Goal: Task Accomplishment & Management: Manage account settings

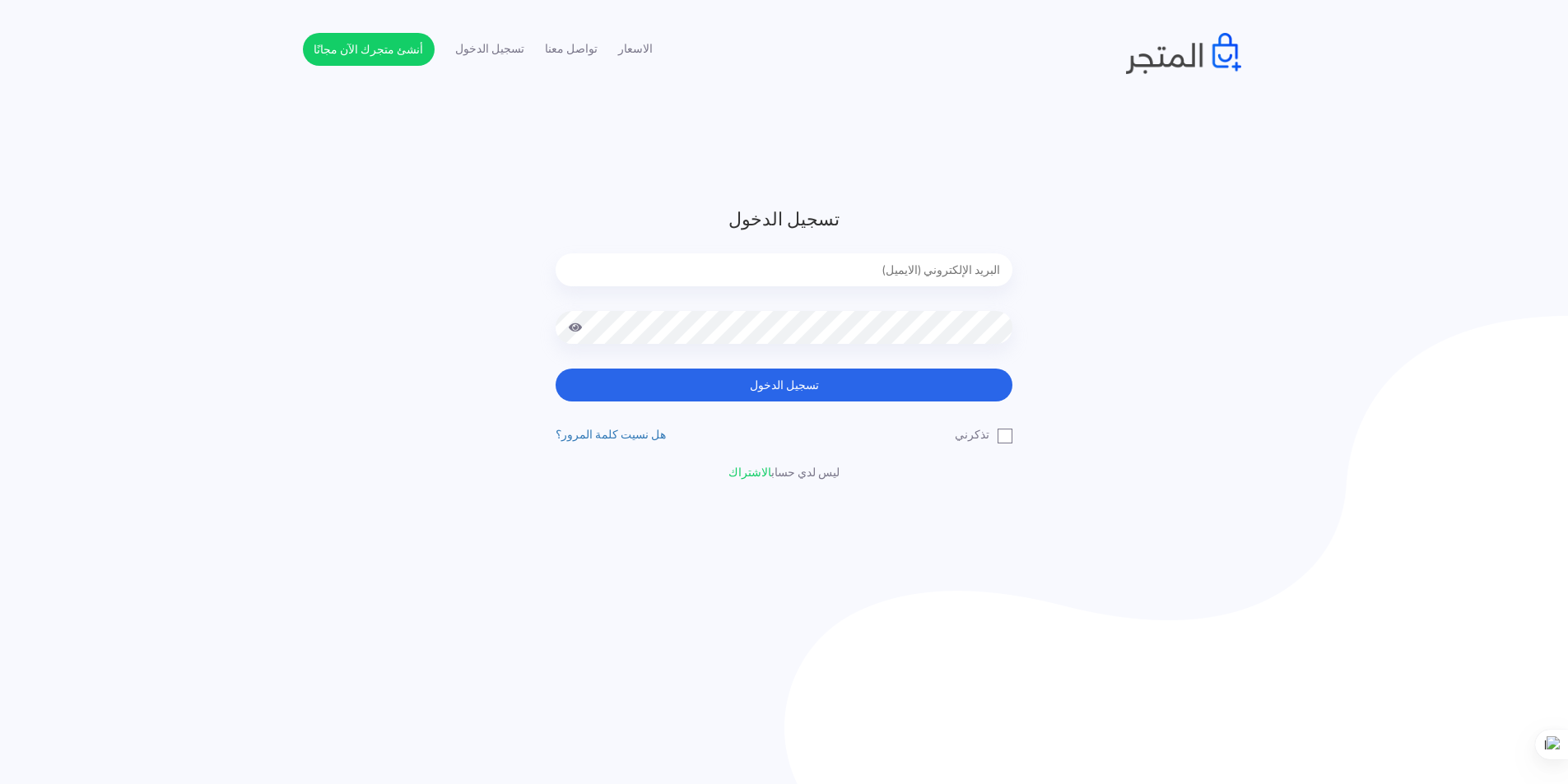
type input "[EMAIL_ADDRESS][DOMAIN_NAME]"
click at [939, 405] on div "تسجيل الدخول xp.switch99@gmail.com تسجيل الدخول تذكرني" at bounding box center [783, 344] width 481 height 276
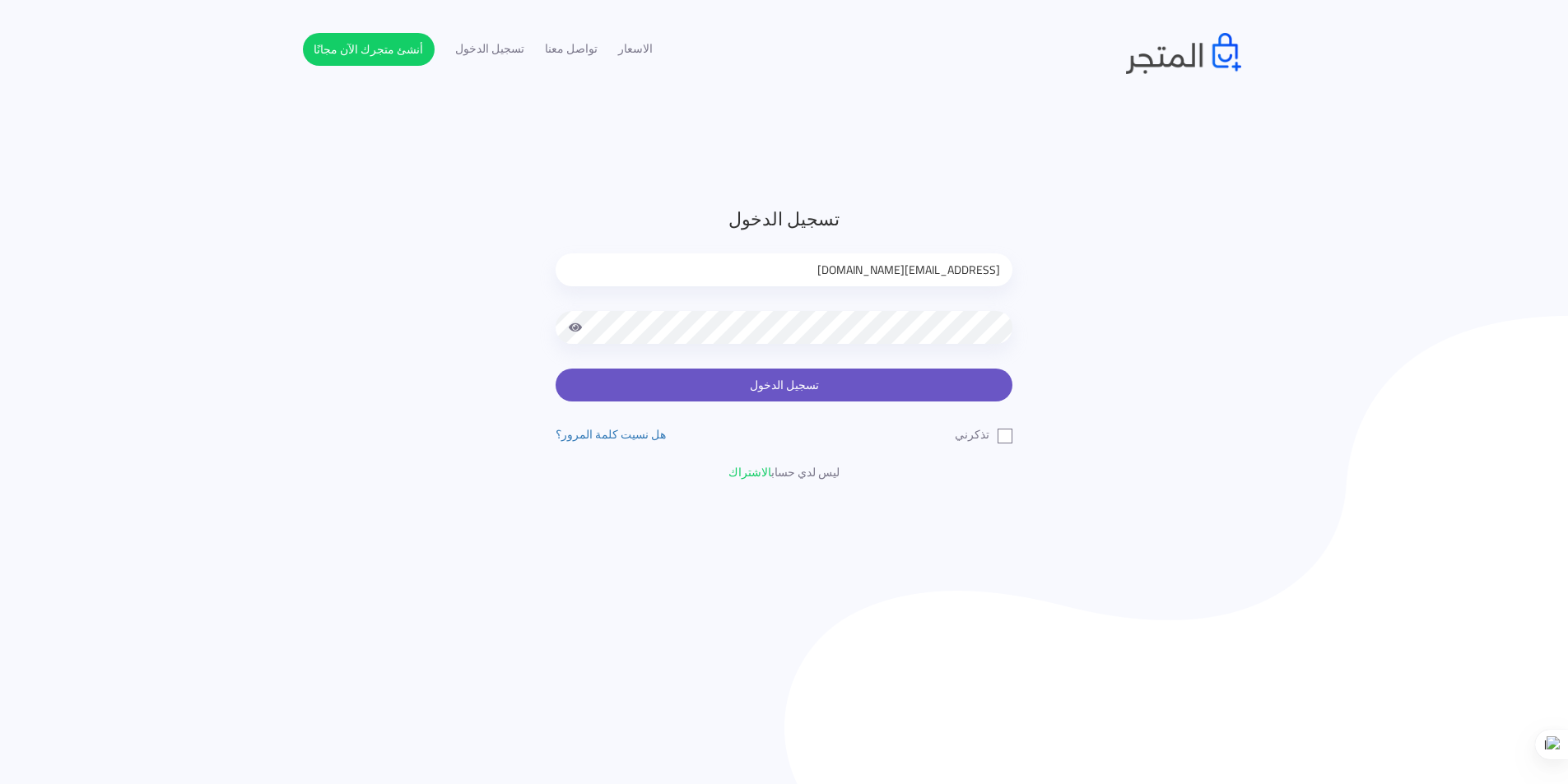
click at [939, 398] on button "تسجيل الدخول" at bounding box center [784, 385] width 457 height 33
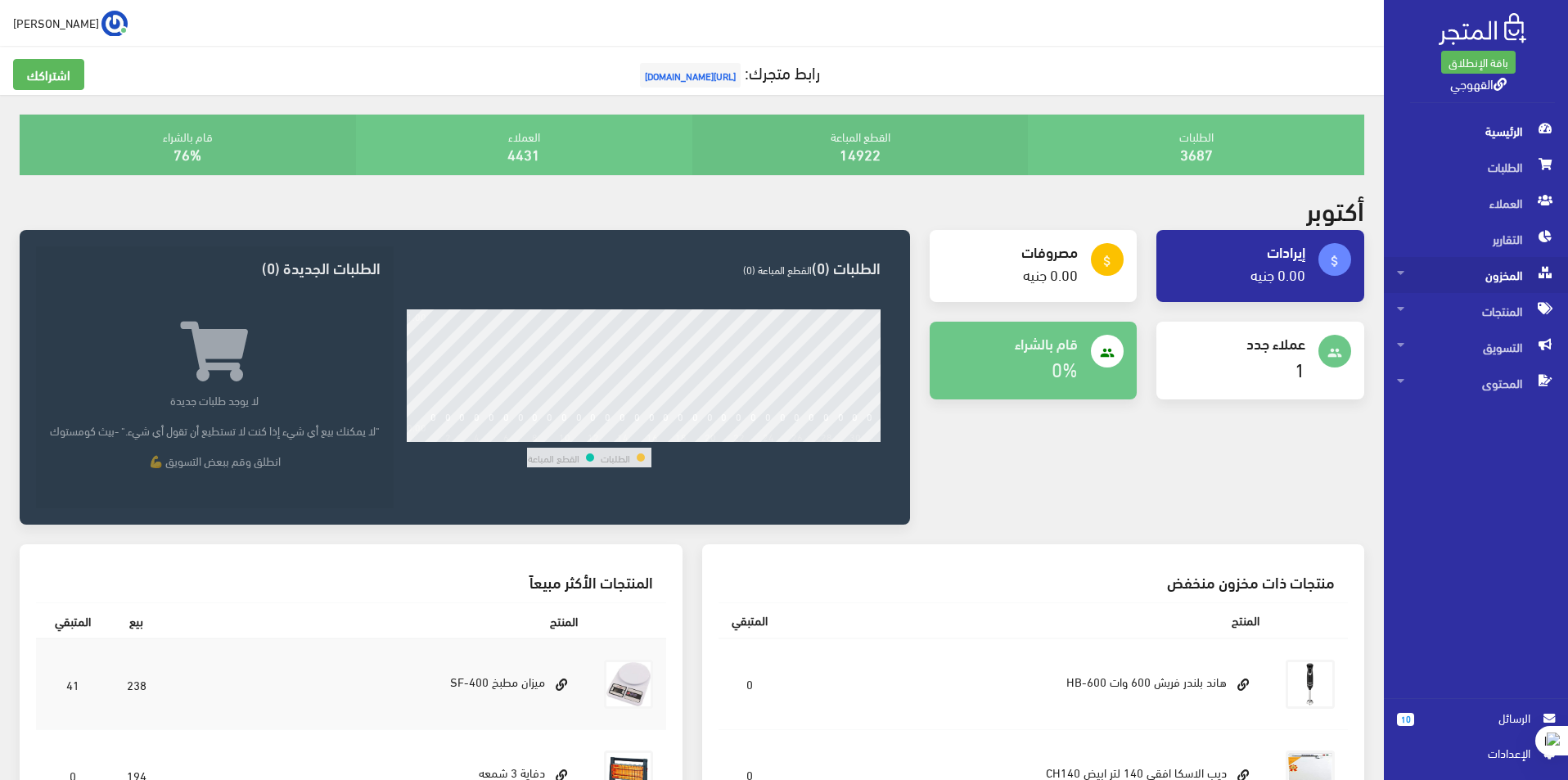
click at [1500, 275] on span "المخزون" at bounding box center [1476, 275] width 158 height 36
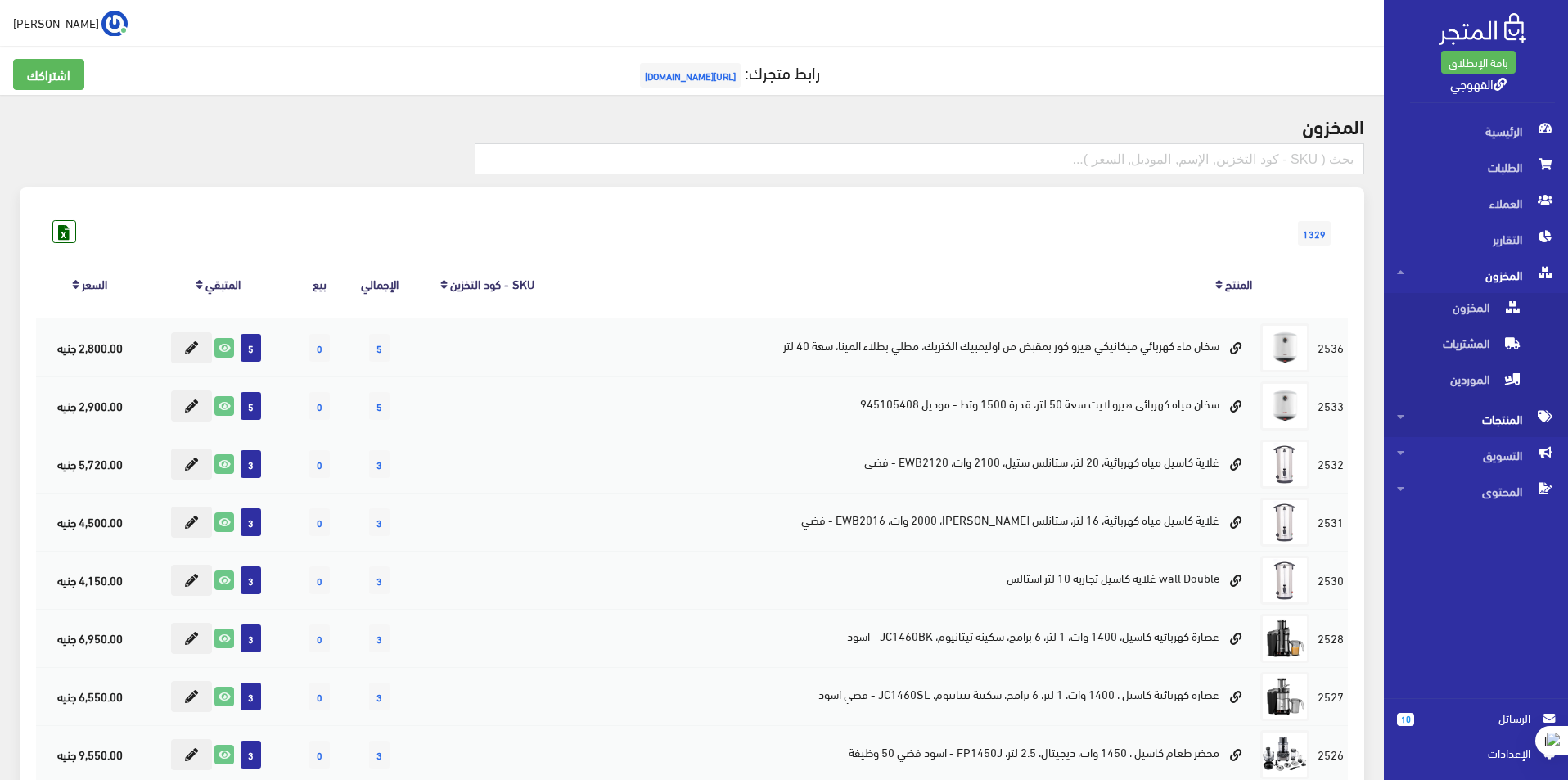
click at [1500, 414] on span "المنتجات" at bounding box center [1476, 419] width 158 height 36
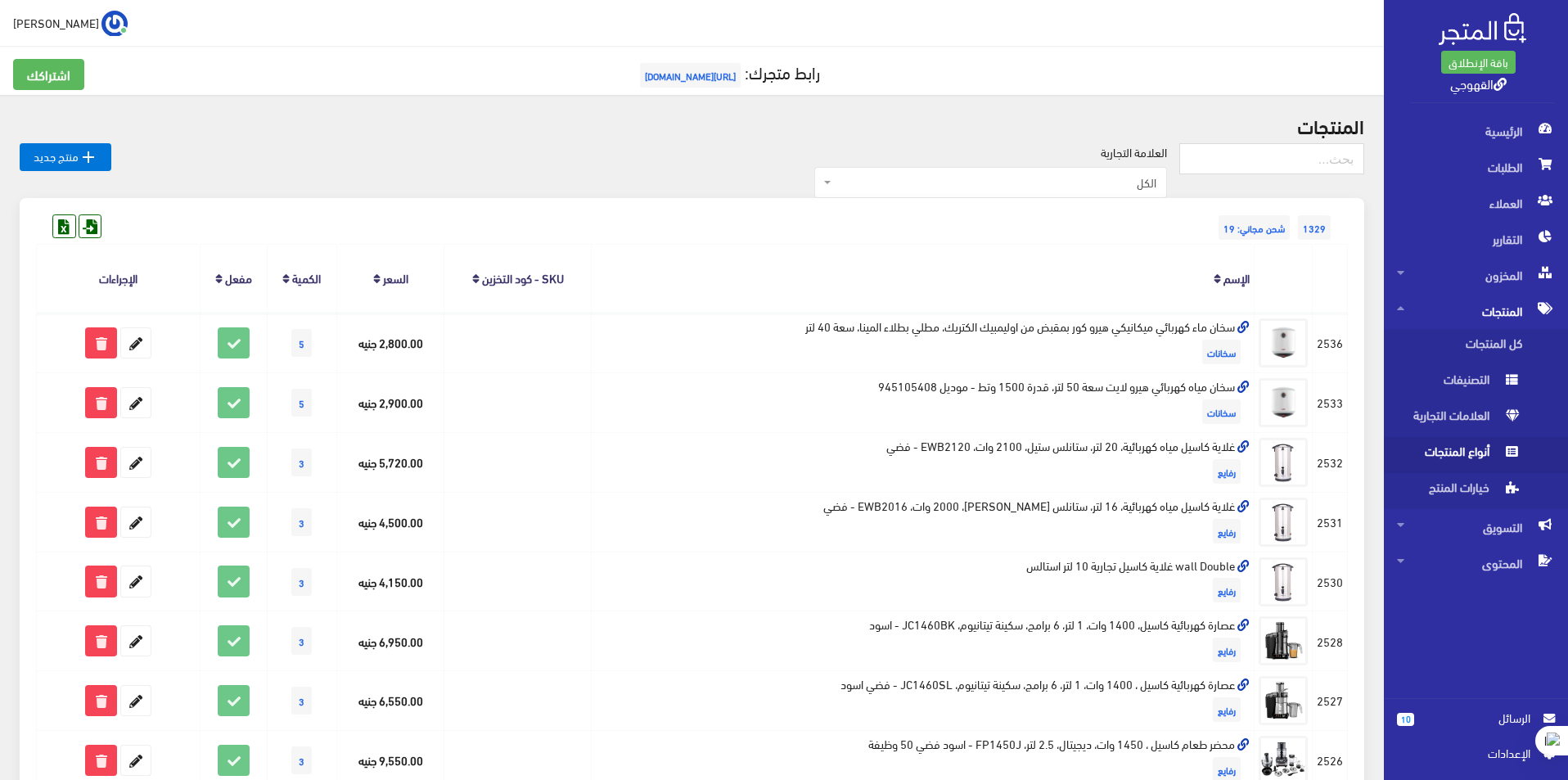
click at [1502, 450] on span at bounding box center [1512, 450] width 20 height 26
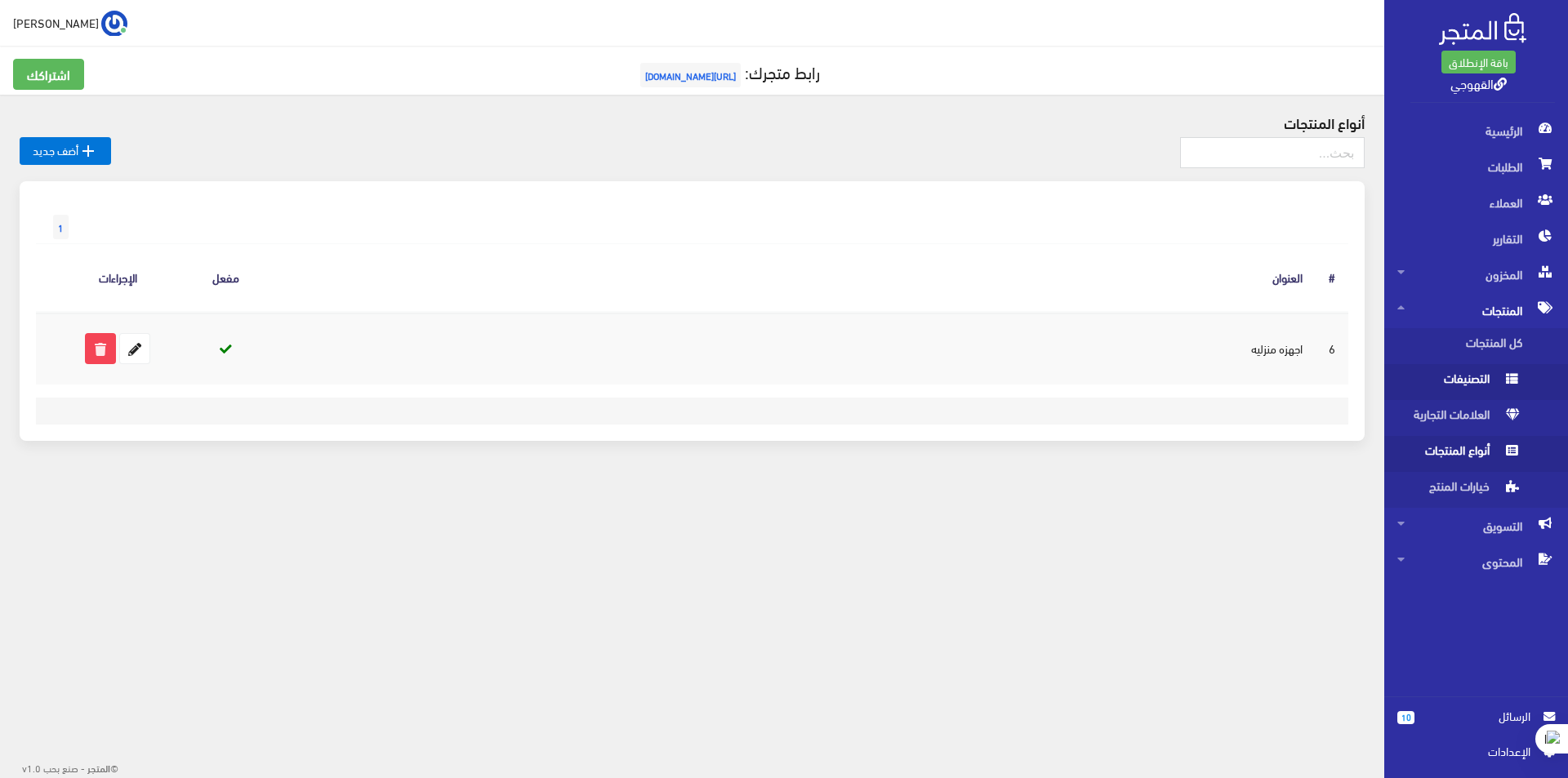
click at [1454, 397] on span "التصنيفات" at bounding box center [1459, 382] width 124 height 36
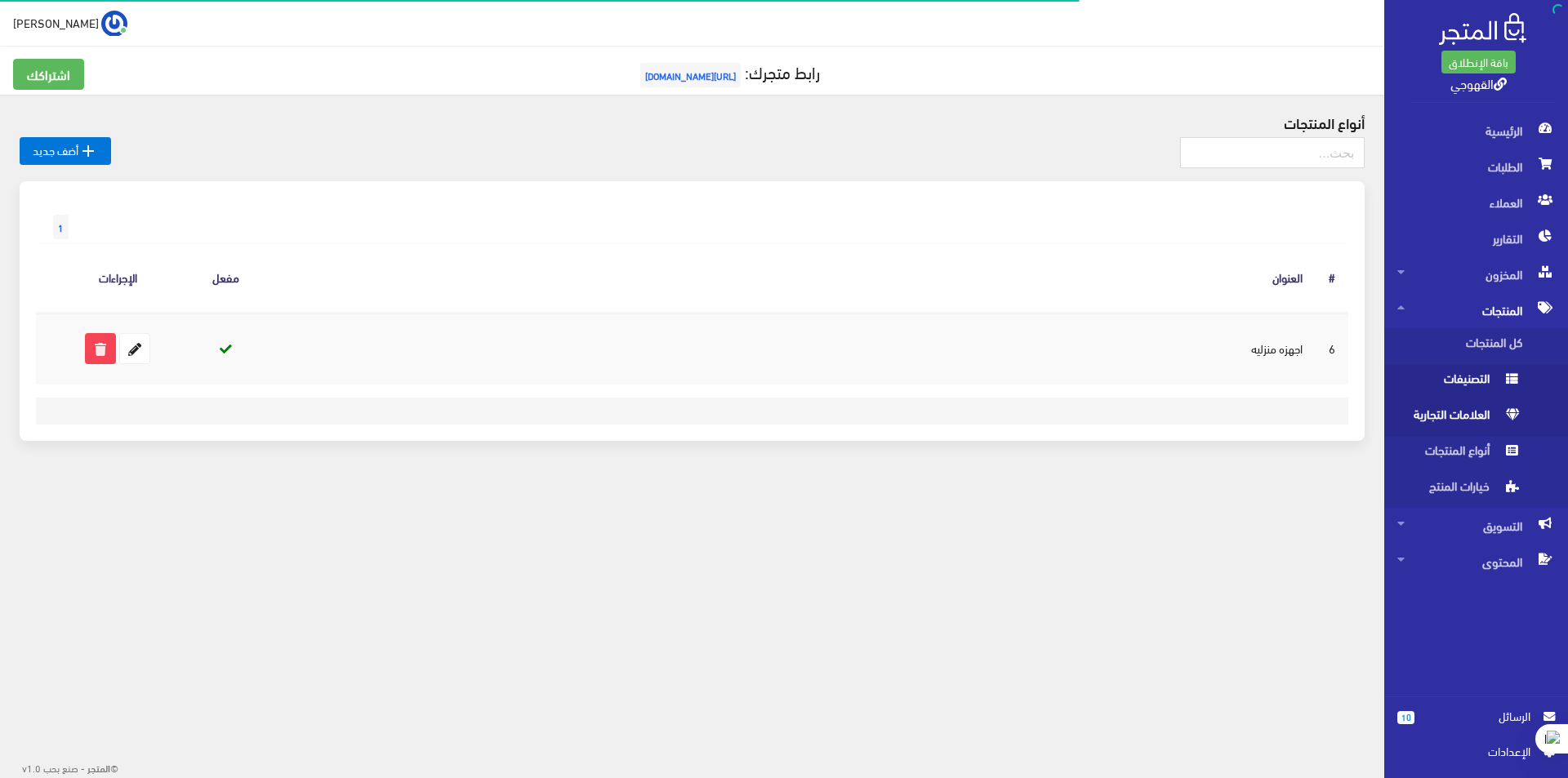
click at [1460, 408] on span "العلامات التجارية" at bounding box center [1459, 418] width 124 height 36
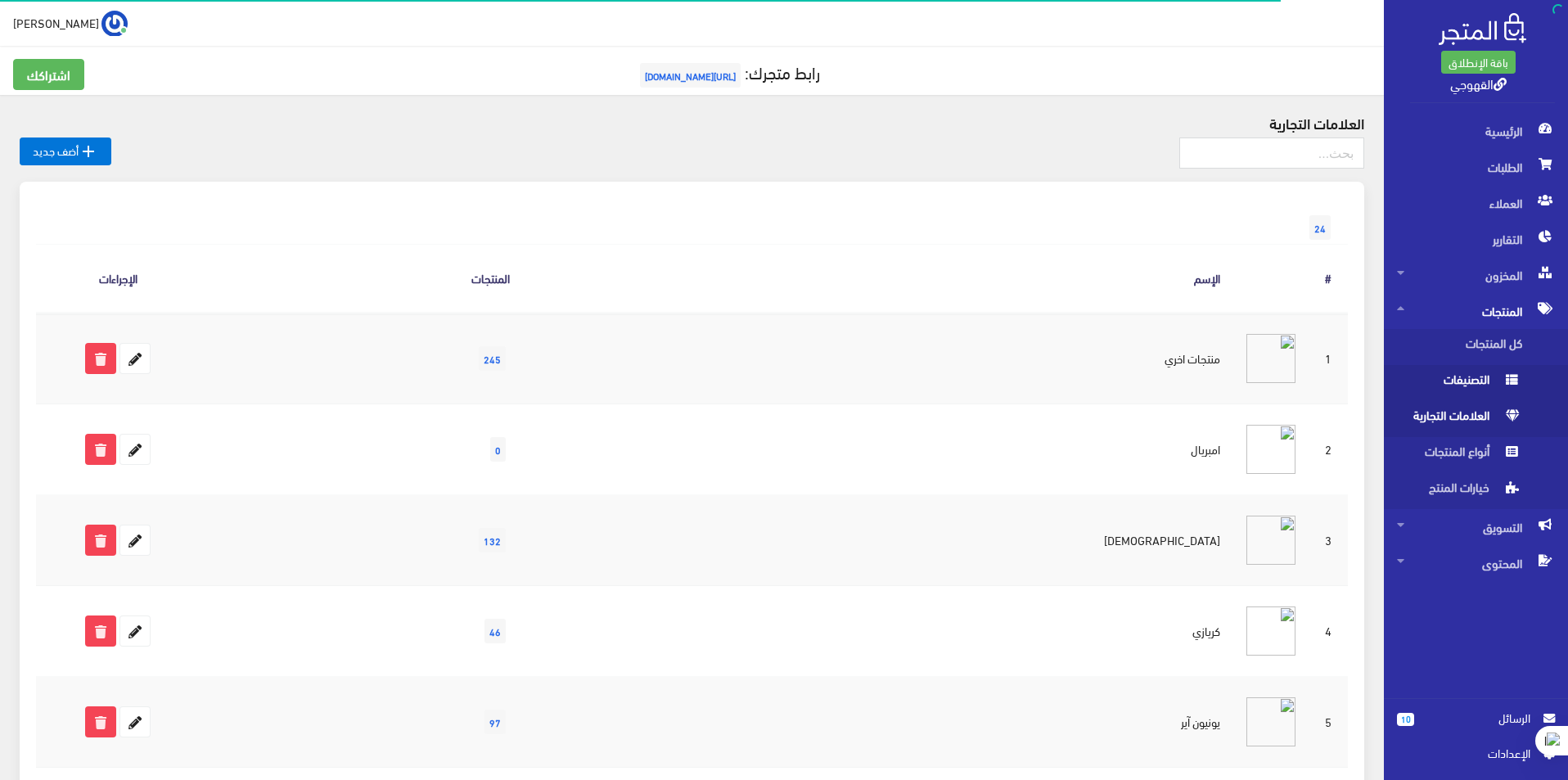
click at [1469, 375] on span "التصنيفات" at bounding box center [1459, 383] width 124 height 36
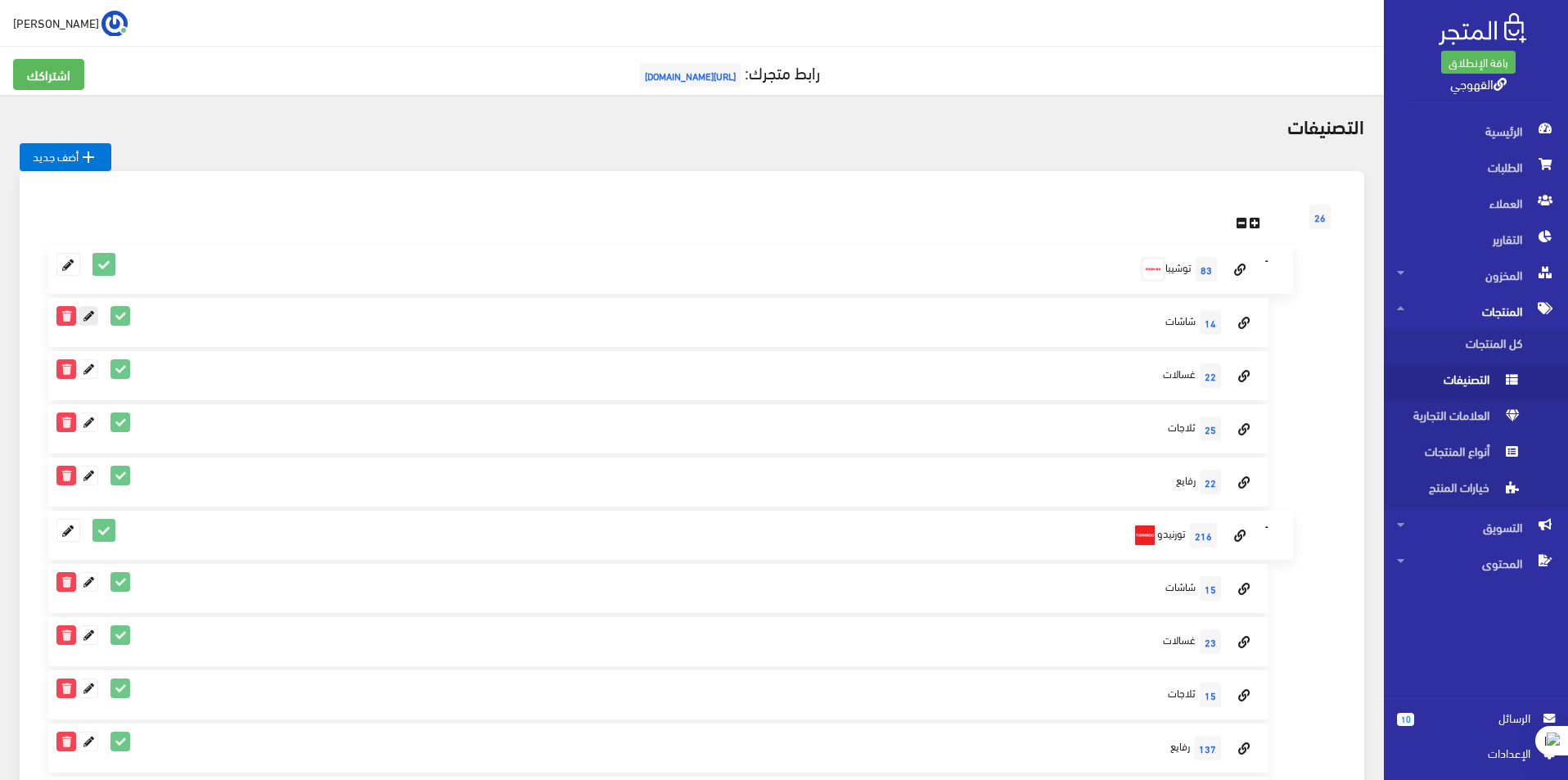
click at [89, 321] on icon at bounding box center [88, 316] width 18 height 18
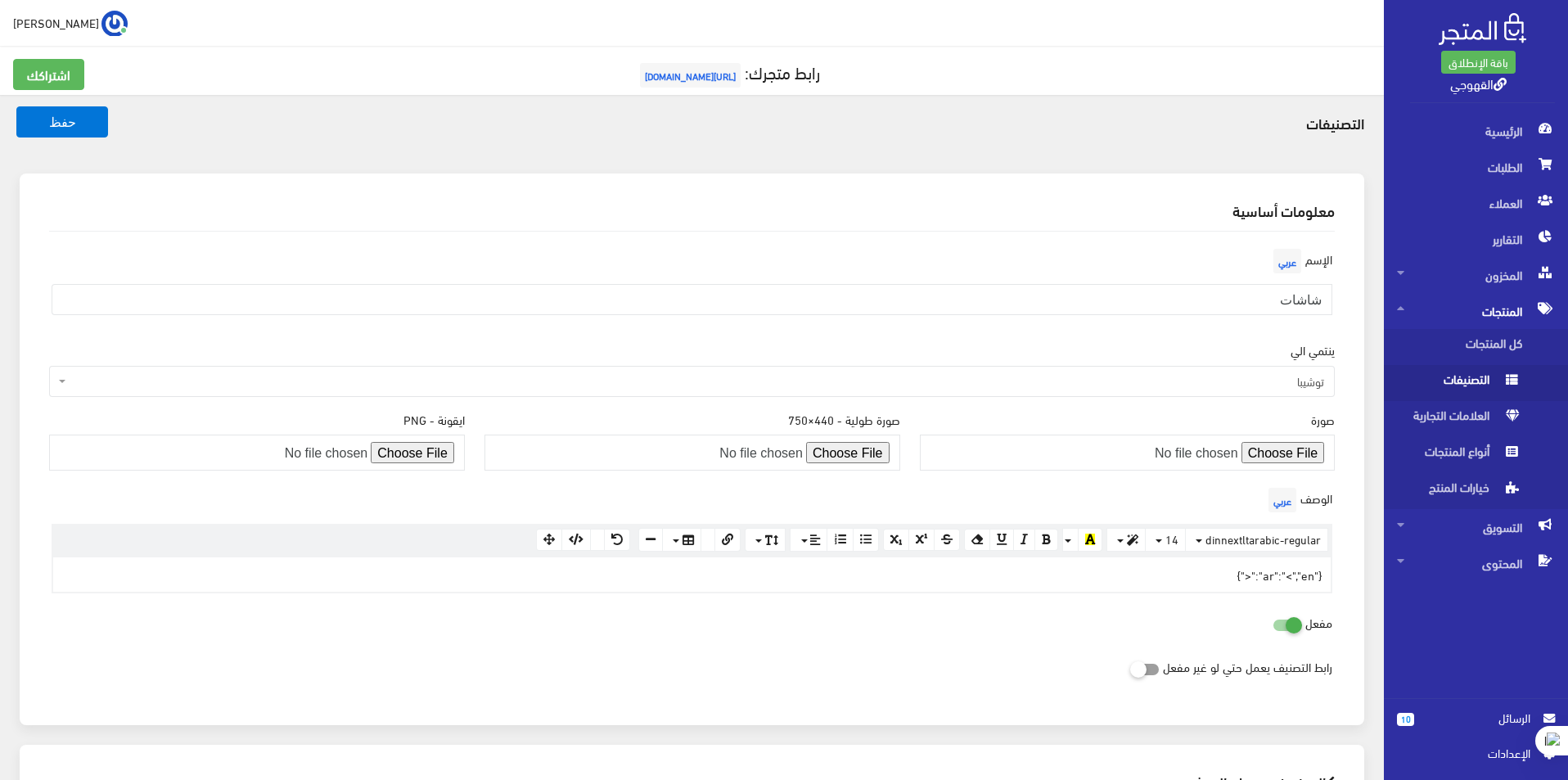
click at [1459, 382] on span "التصنيفات" at bounding box center [1459, 383] width 124 height 36
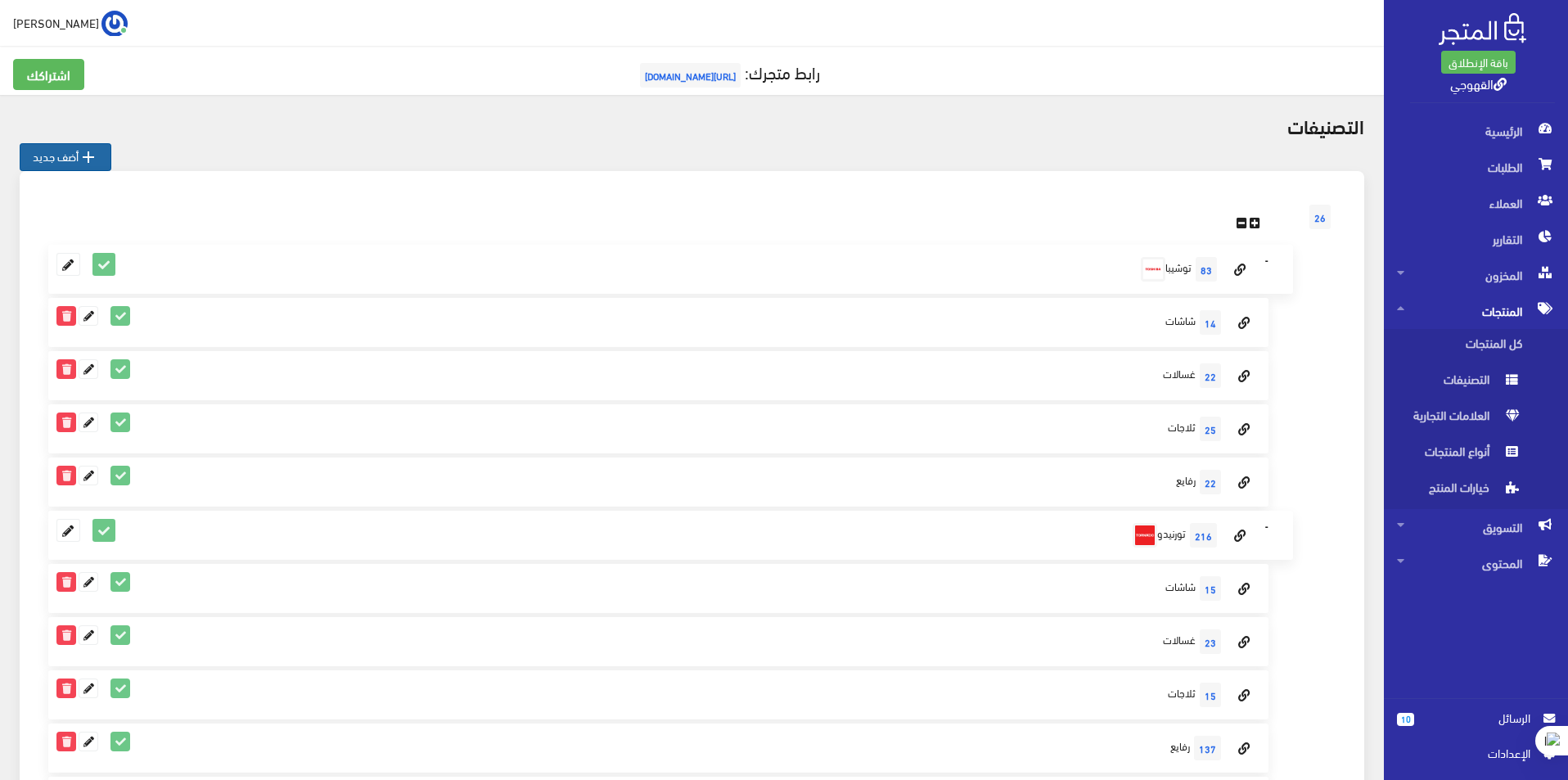
click at [83, 161] on icon "" at bounding box center [88, 157] width 20 height 20
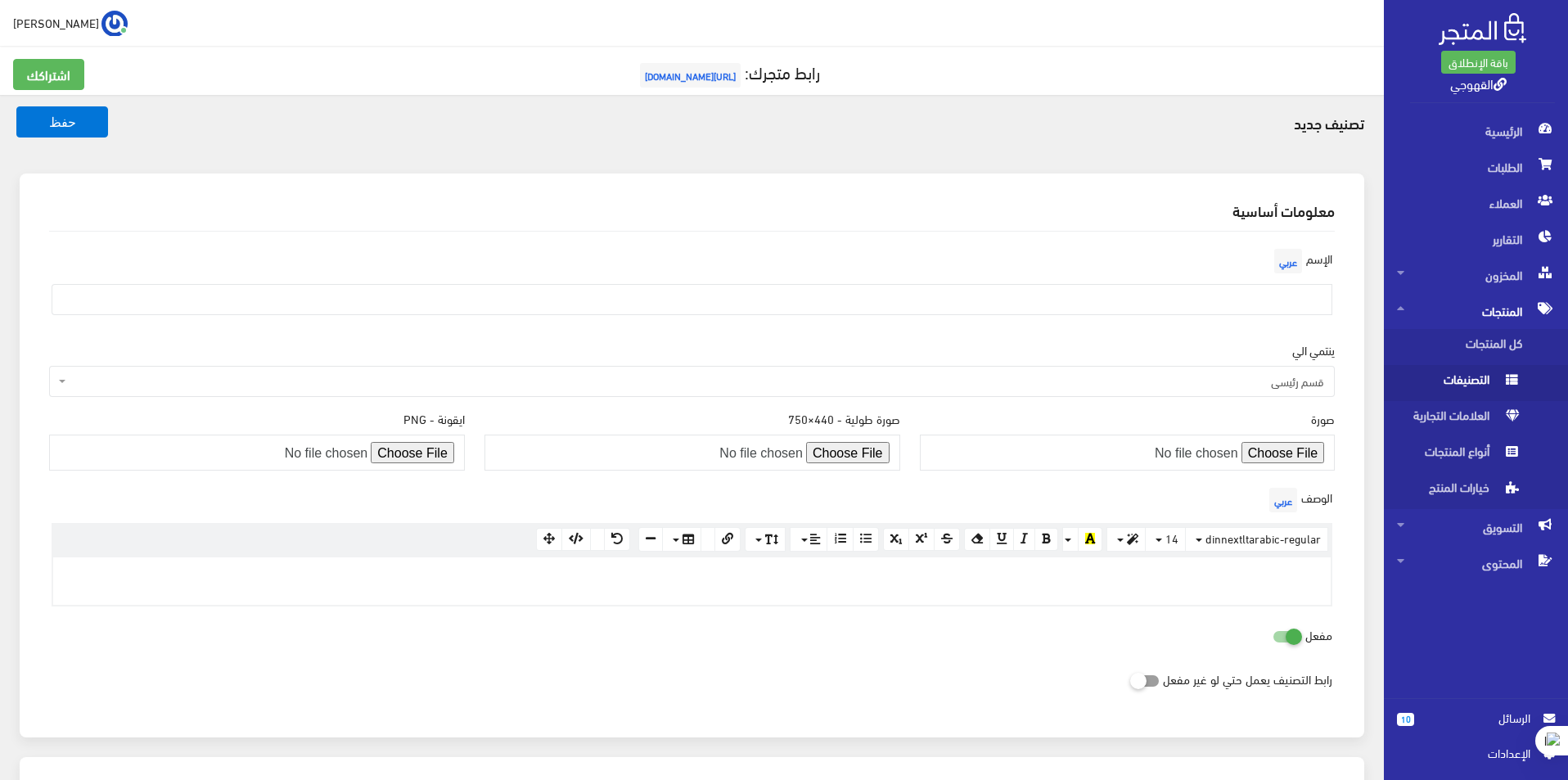
drag, startPoint x: 1230, startPoint y: 317, endPoint x: 1243, endPoint y: 281, distance: 38.3
click at [1230, 303] on div "الإسم عربي" at bounding box center [692, 287] width 1306 height 84
click at [1243, 280] on div "الإسم عربي" at bounding box center [692, 287] width 1306 height 84
click at [1306, 287] on input "text" at bounding box center [692, 299] width 1281 height 31
type input "عروض 10/10"
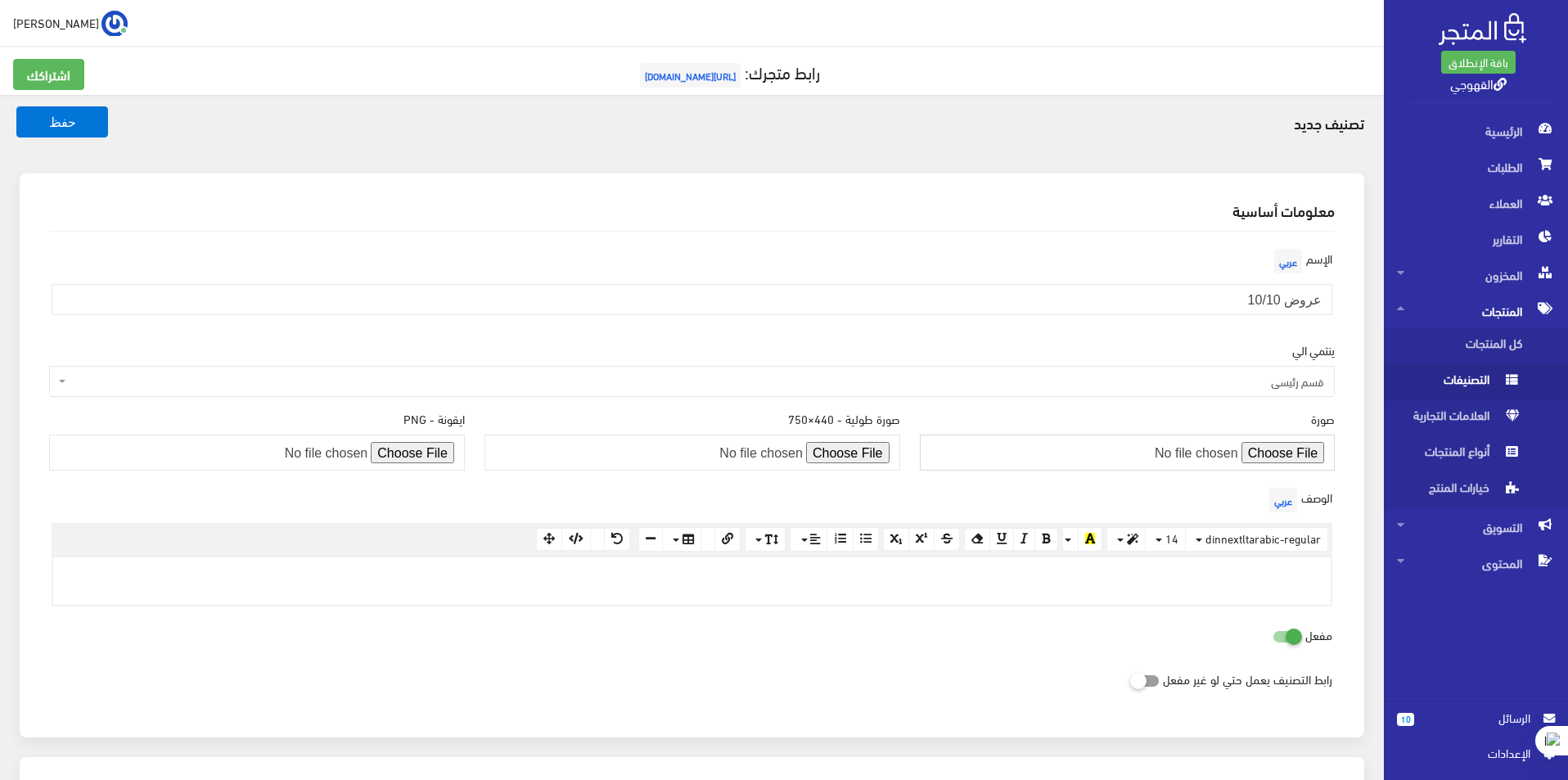
click at [1260, 459] on input "file" at bounding box center [1128, 453] width 416 height 36
type input "C:\fakepath\العرض23.png"
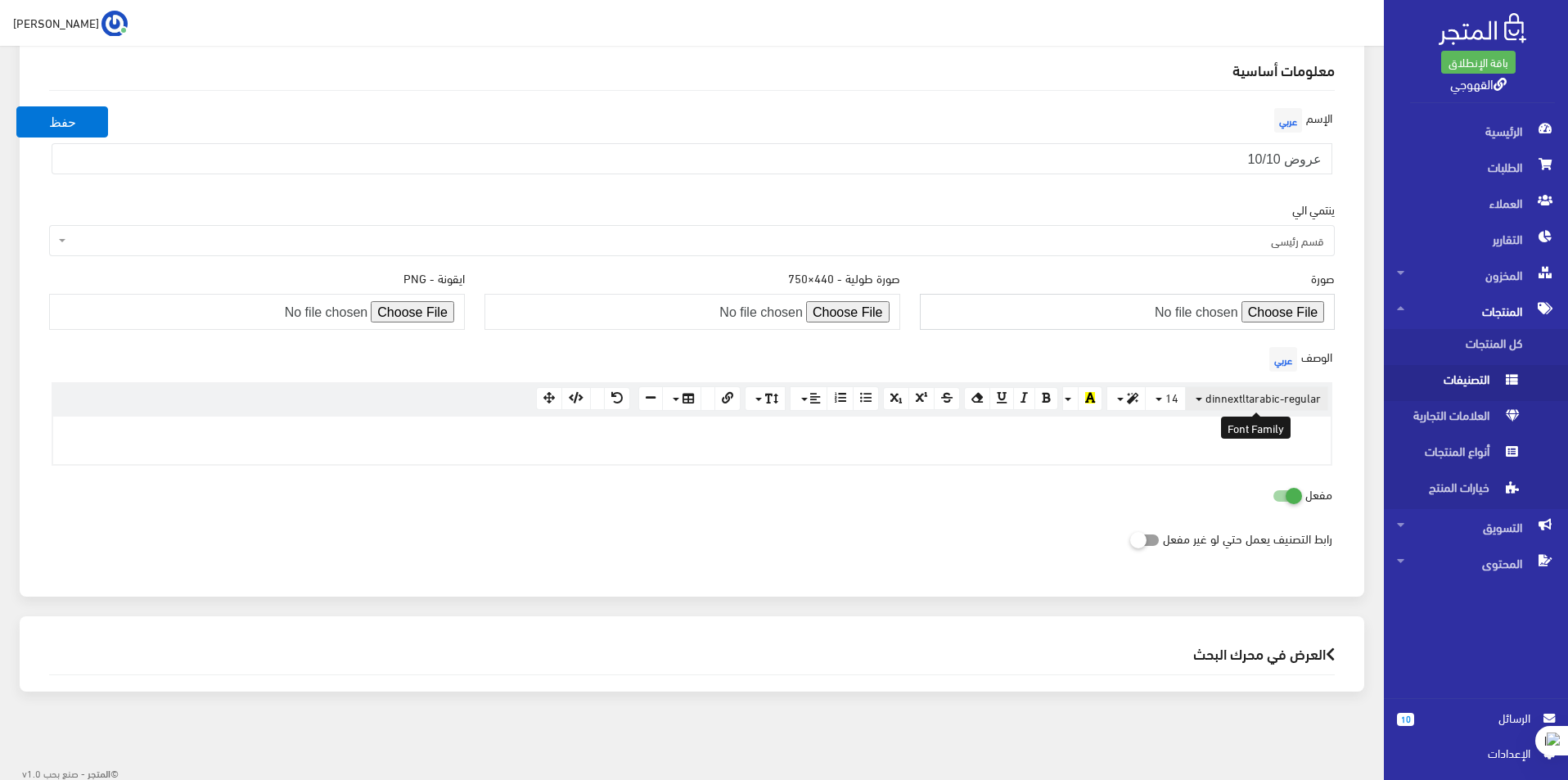
scroll to position [143, 0]
click at [857, 316] on input "file" at bounding box center [692, 309] width 416 height 36
type input "C:\fakepath\+63.png"
click at [86, 114] on button "حفظ" at bounding box center [62, 121] width 91 height 31
click at [81, 121] on button "حفظ" at bounding box center [62, 121] width 91 height 31
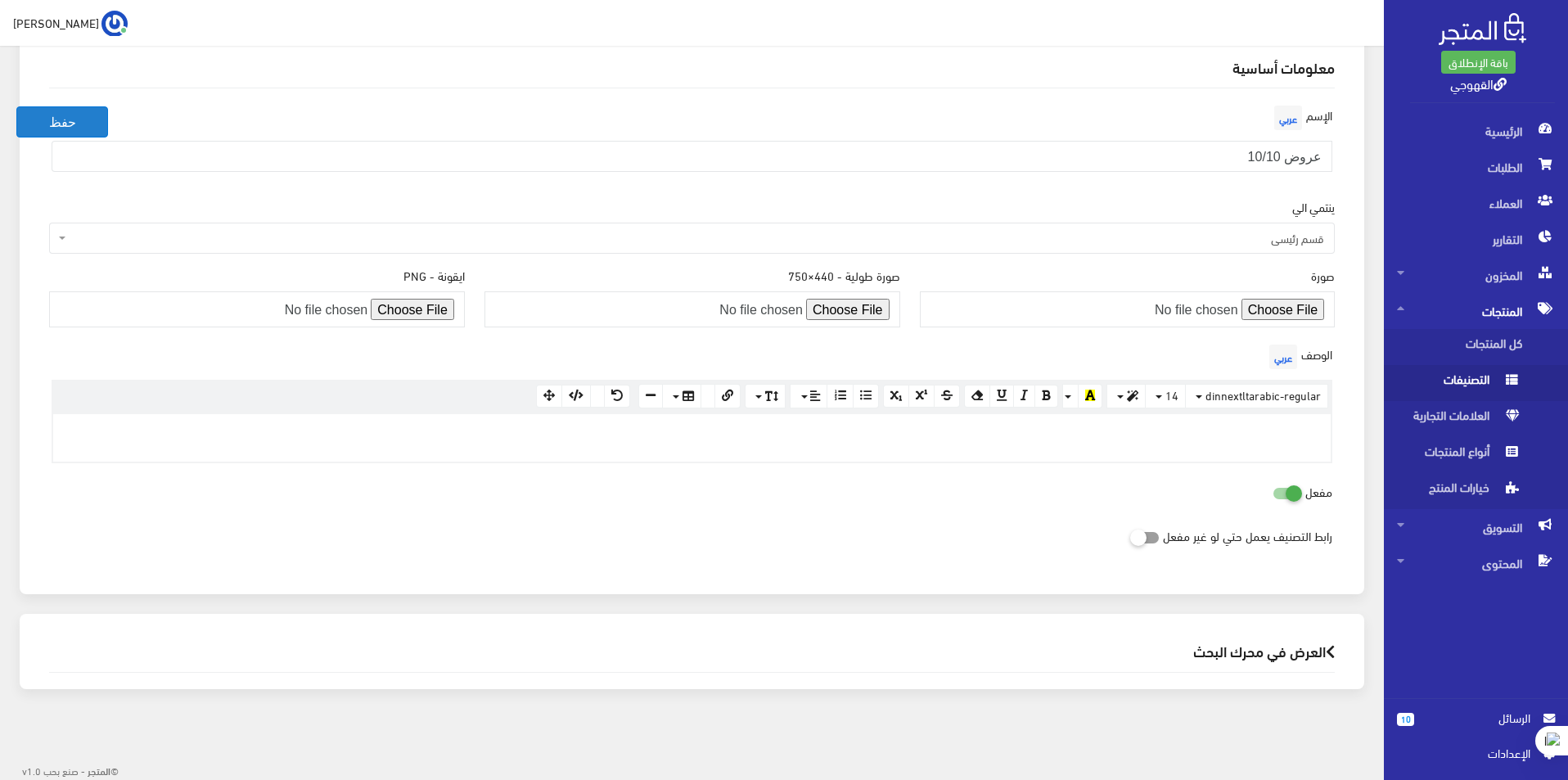
scroll to position [0, 0]
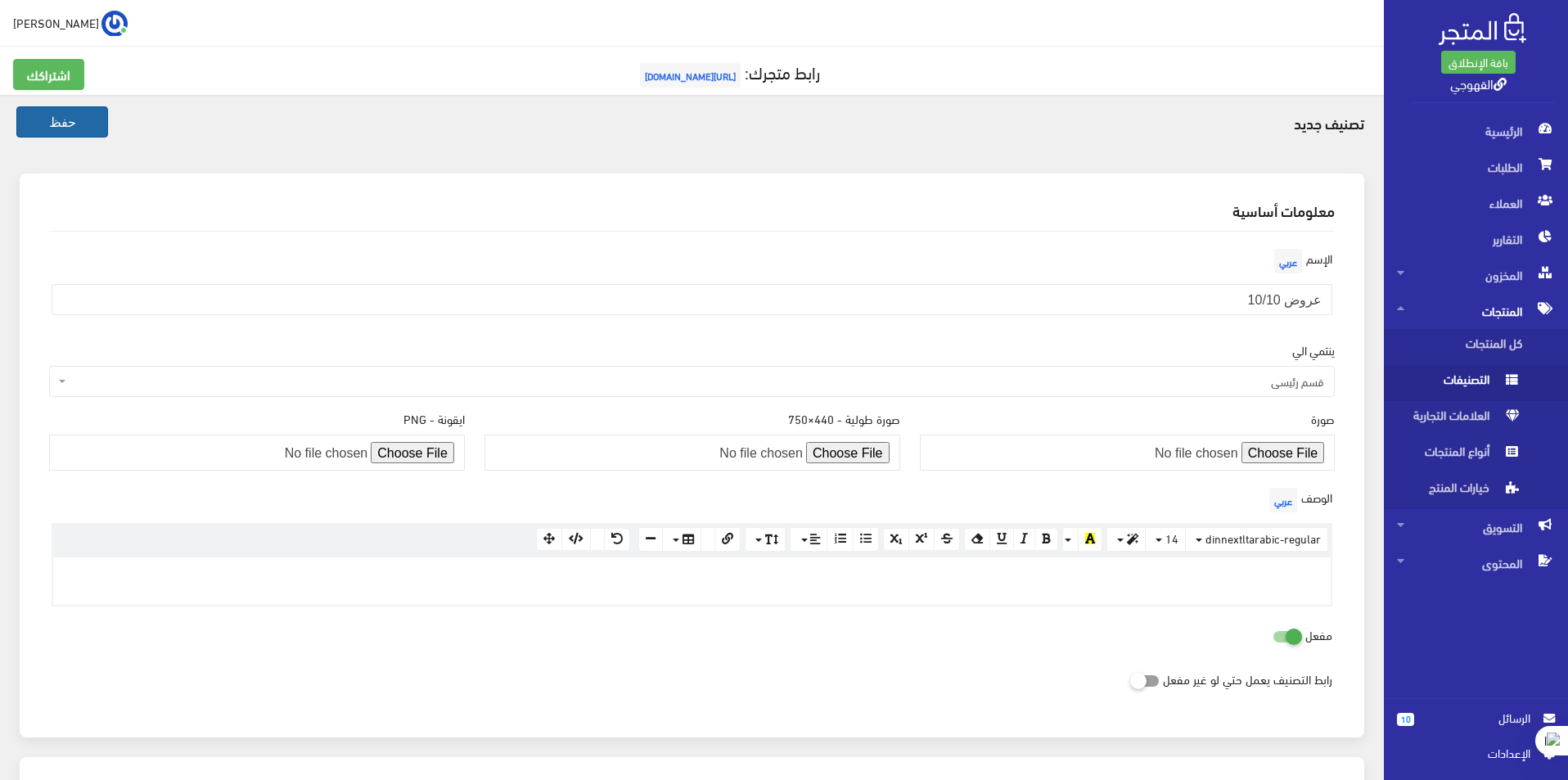
click at [53, 127] on button "حفظ" at bounding box center [62, 121] width 91 height 31
click at [32, 130] on button "حفظ" at bounding box center [62, 121] width 91 height 31
click at [58, 137] on button "حفظ" at bounding box center [62, 121] width 91 height 31
click at [64, 130] on button "حفظ" at bounding box center [62, 121] width 91 height 31
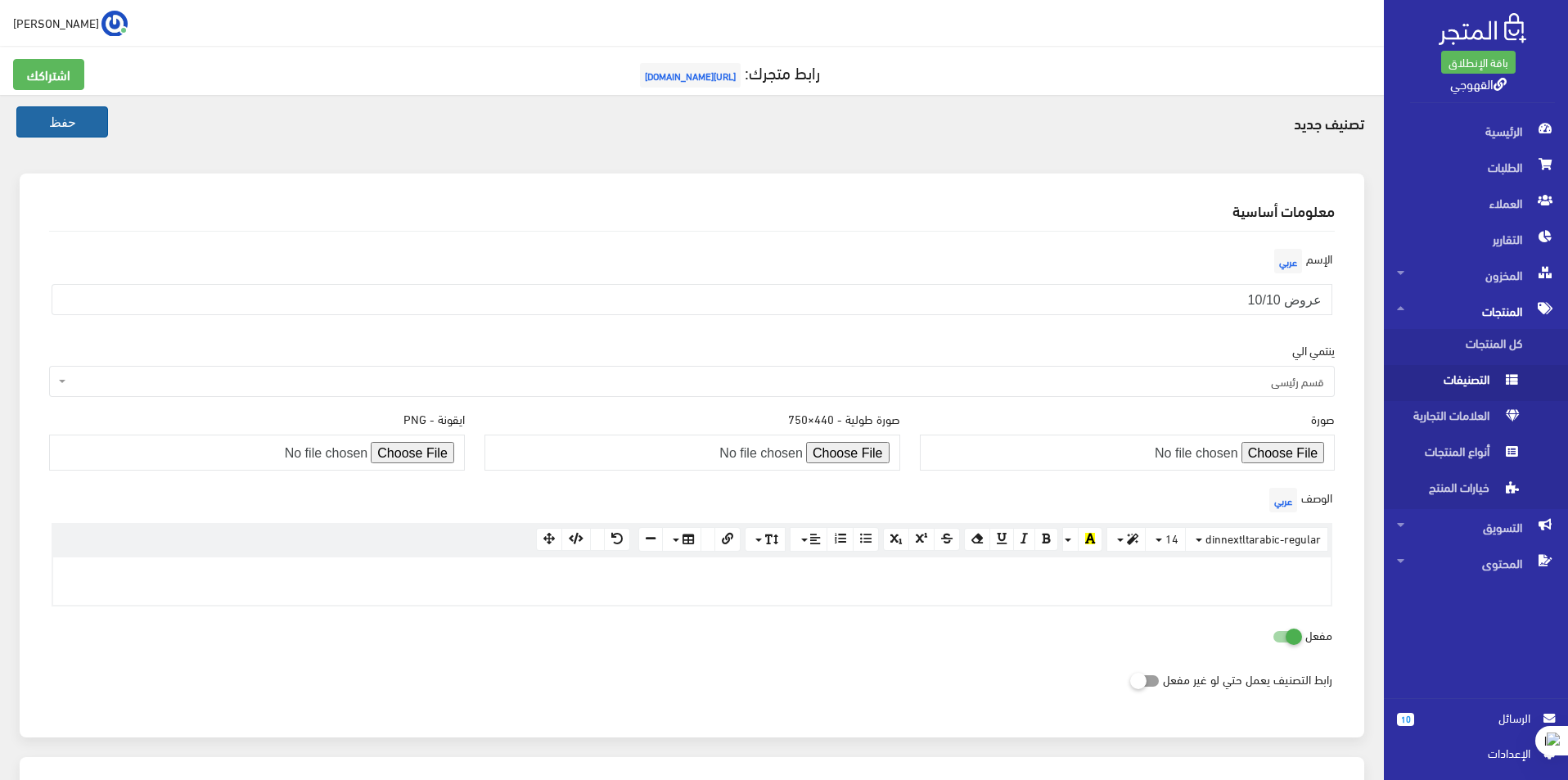
click at [77, 108] on button "حفظ" at bounding box center [62, 121] width 91 height 31
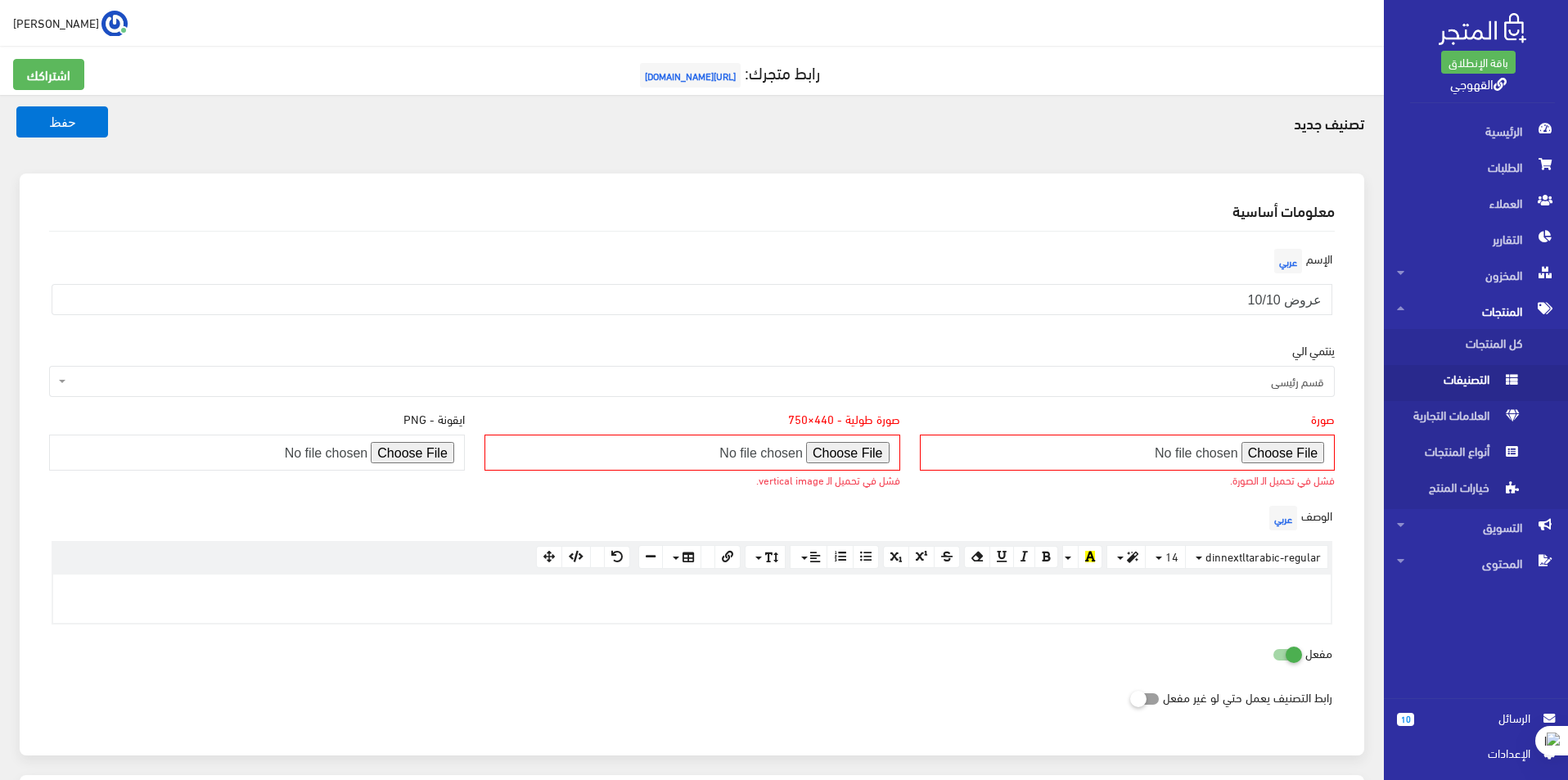
click at [1288, 458] on input "file" at bounding box center [1128, 453] width 416 height 36
click at [1175, 499] on div "صورة فشل في تحميل الـ الصورة." at bounding box center [1128, 456] width 436 height 92
click at [1224, 458] on input "file" at bounding box center [1128, 453] width 416 height 36
type input "C:\fakepath\الغلاف.png"
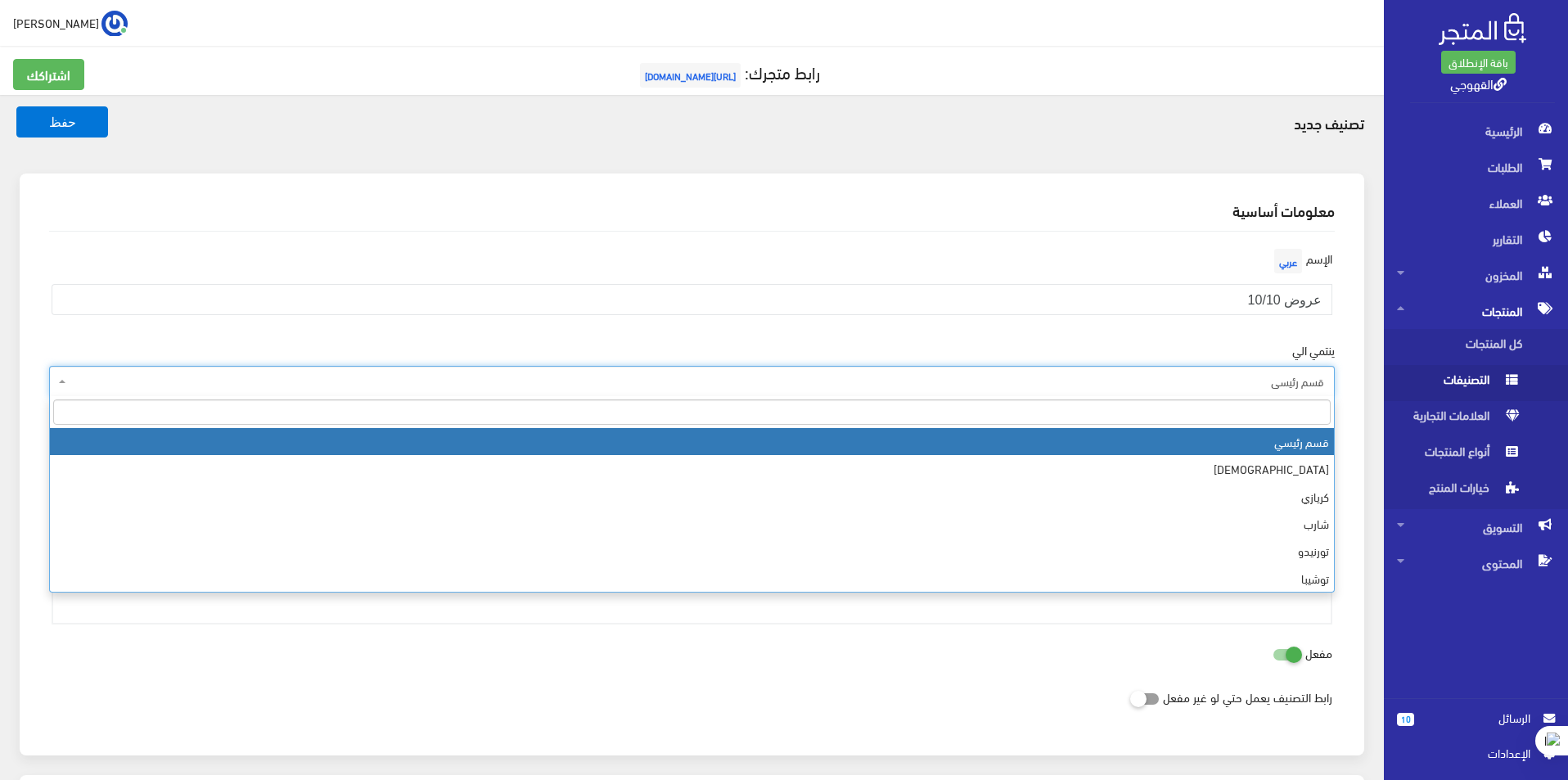
click at [992, 394] on span "قسم رئيسي" at bounding box center [691, 381] width 1286 height 31
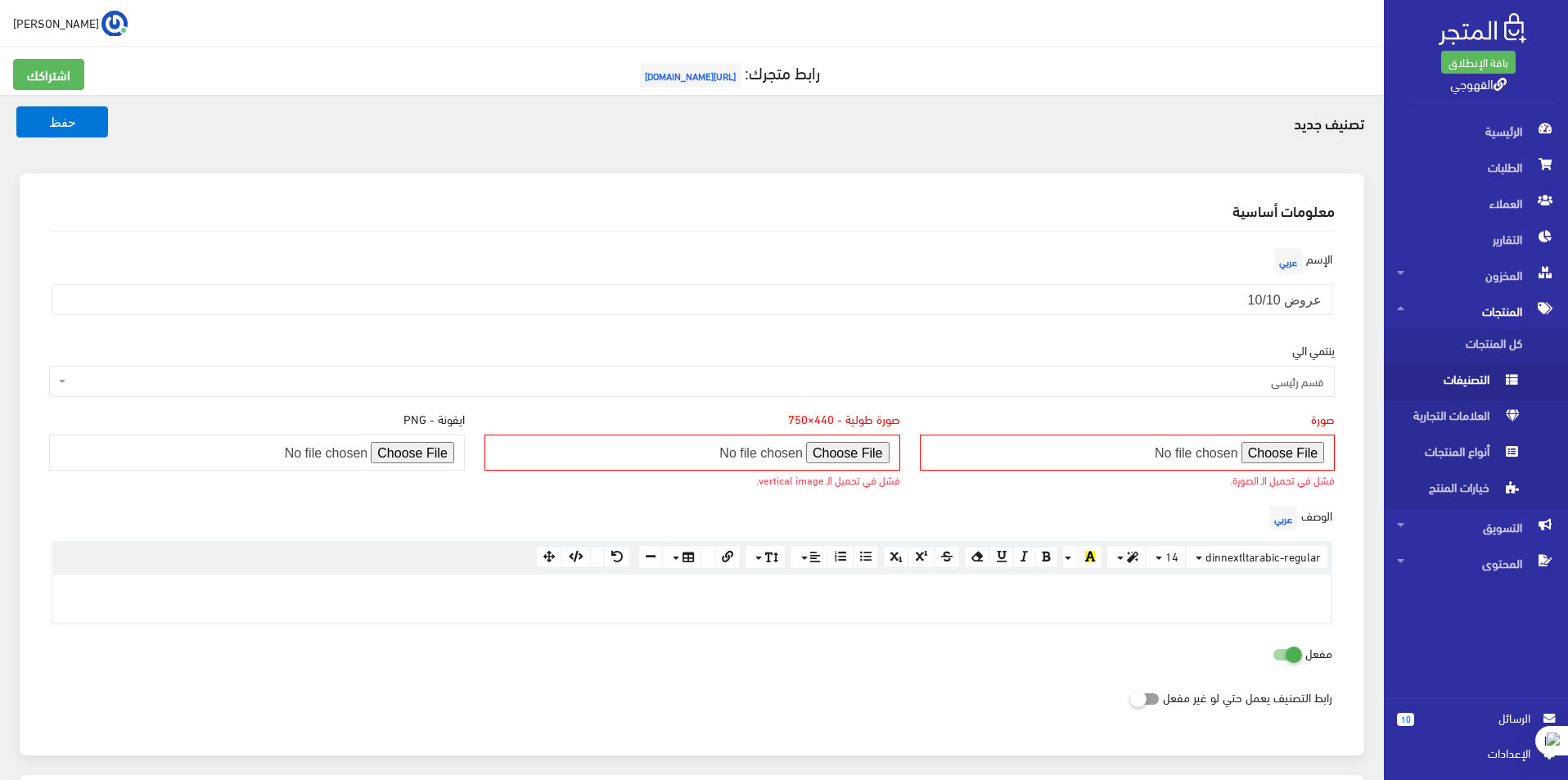
click at [398, 183] on div "معلومات أساسية الإسم عربي عروض 10/10 ينتمي الي قسم رئيسي فريش كريازي شارب تورني…" at bounding box center [692, 464] width 1344 height 582
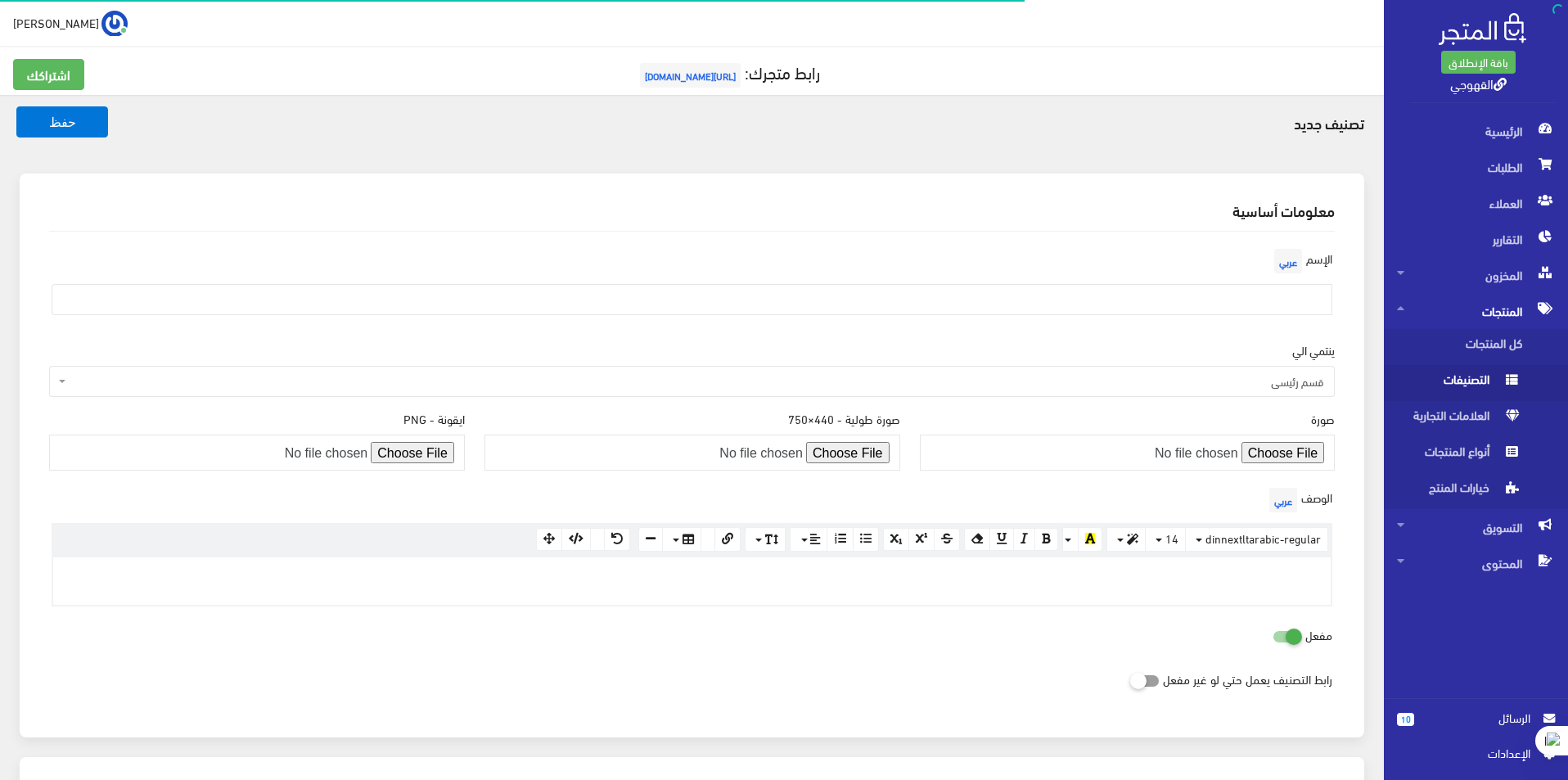
scroll to position [82, 0]
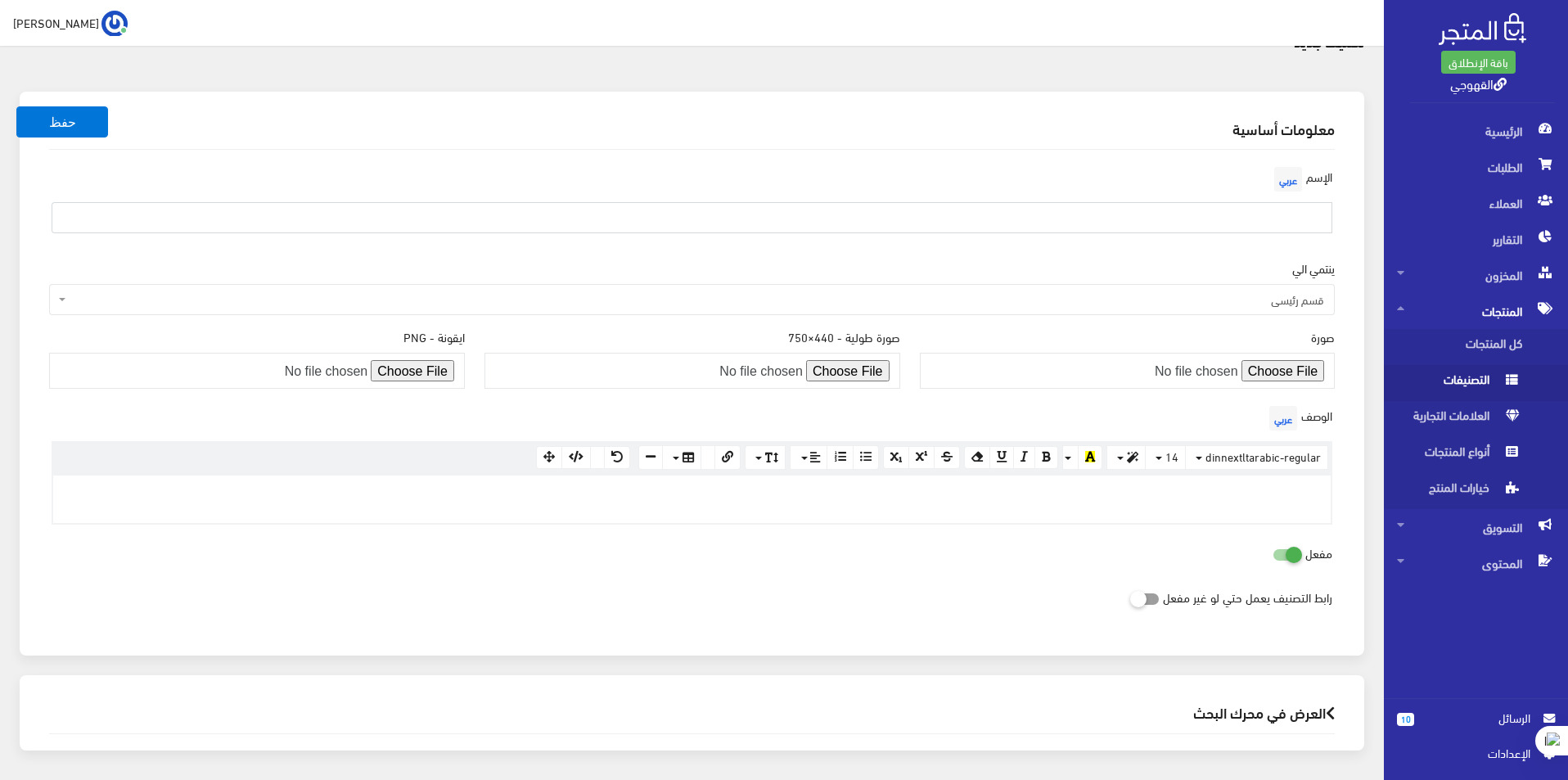
click at [1218, 225] on input "text" at bounding box center [692, 217] width 1281 height 31
type input "عروض 10/10"
click at [58, 125] on button "حفظ" at bounding box center [62, 121] width 91 height 31
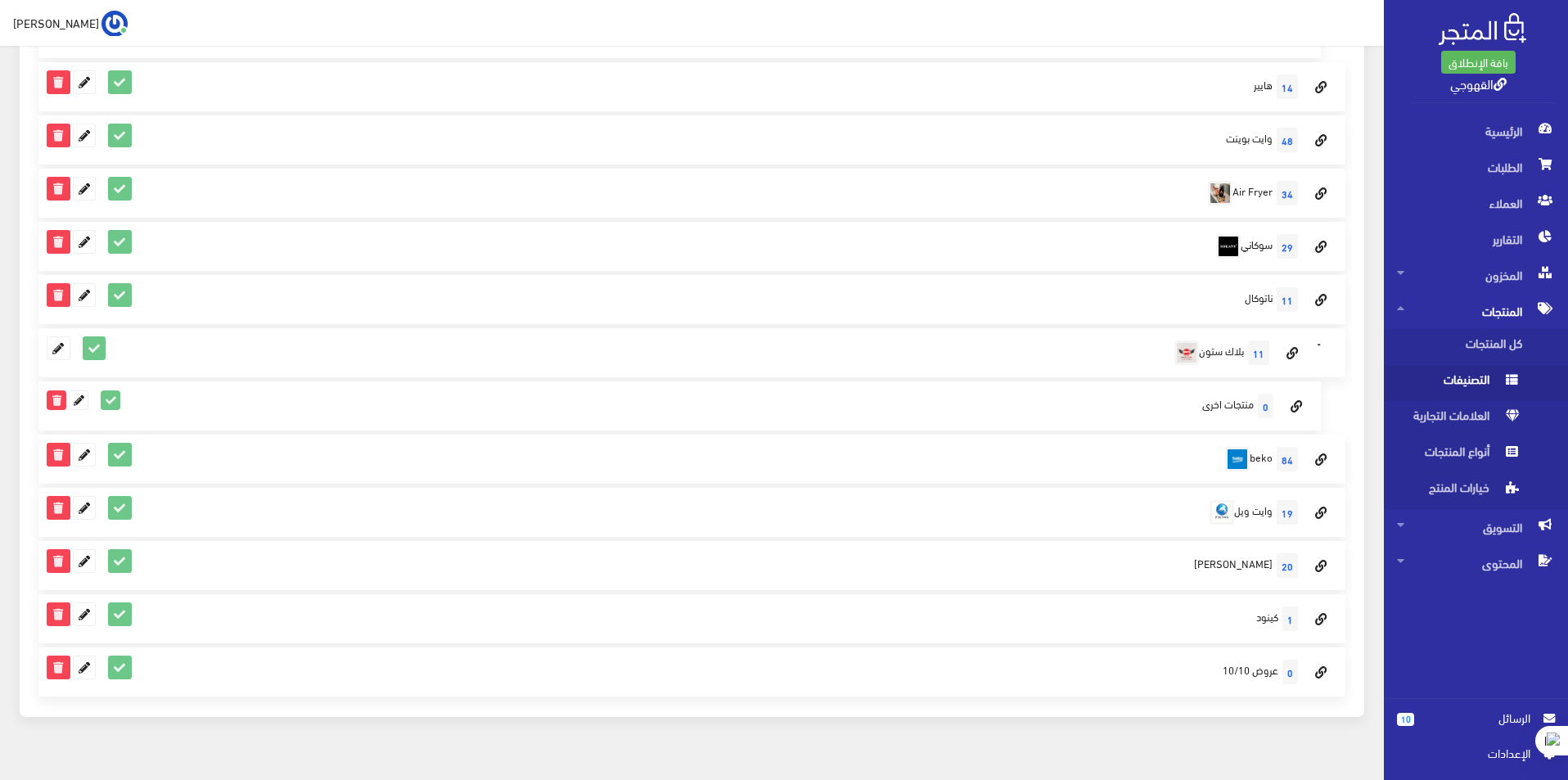
scroll to position [3150, 0]
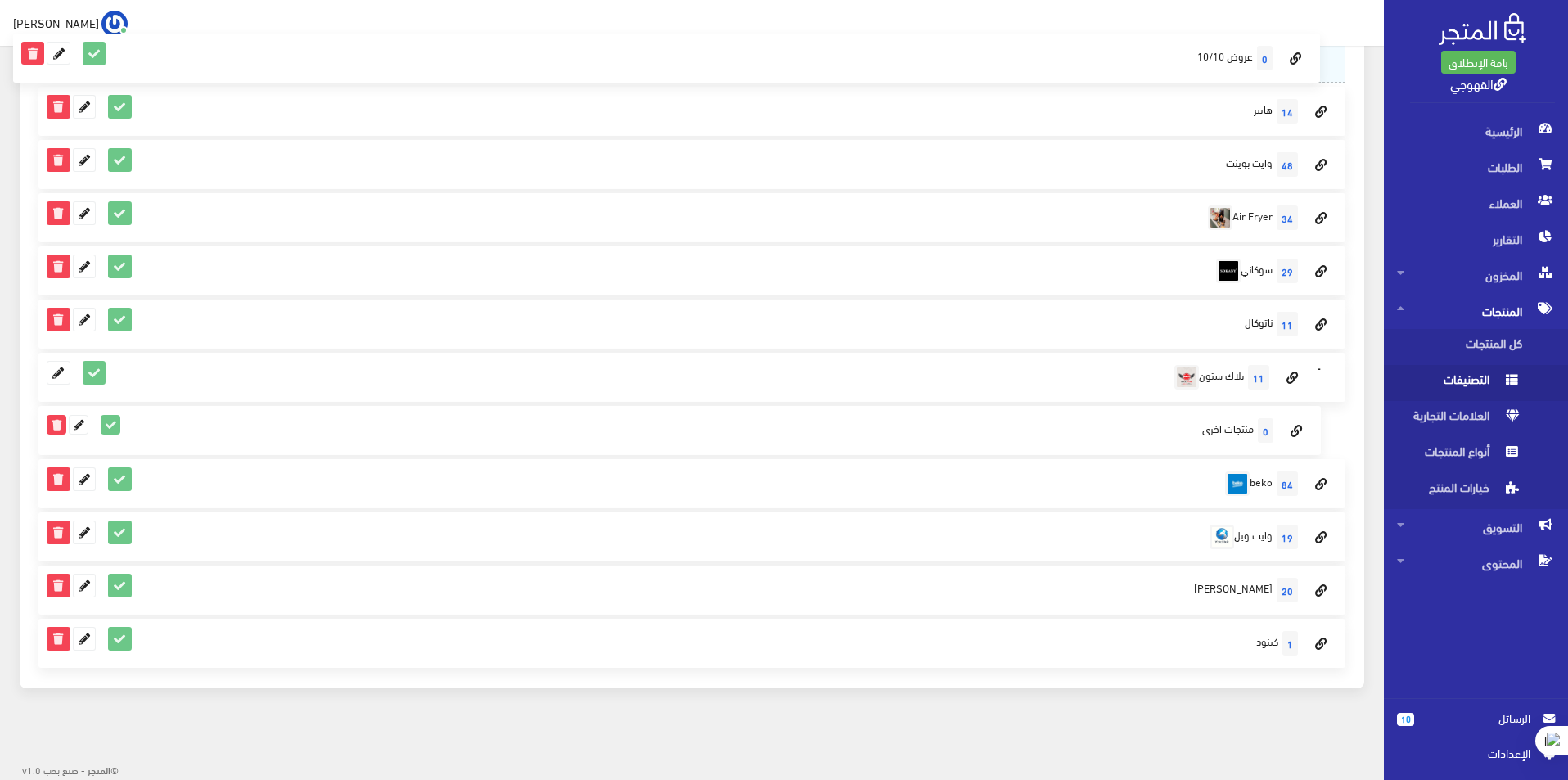
drag, startPoint x: 1237, startPoint y: 648, endPoint x: 1319, endPoint y: 63, distance: 590.7
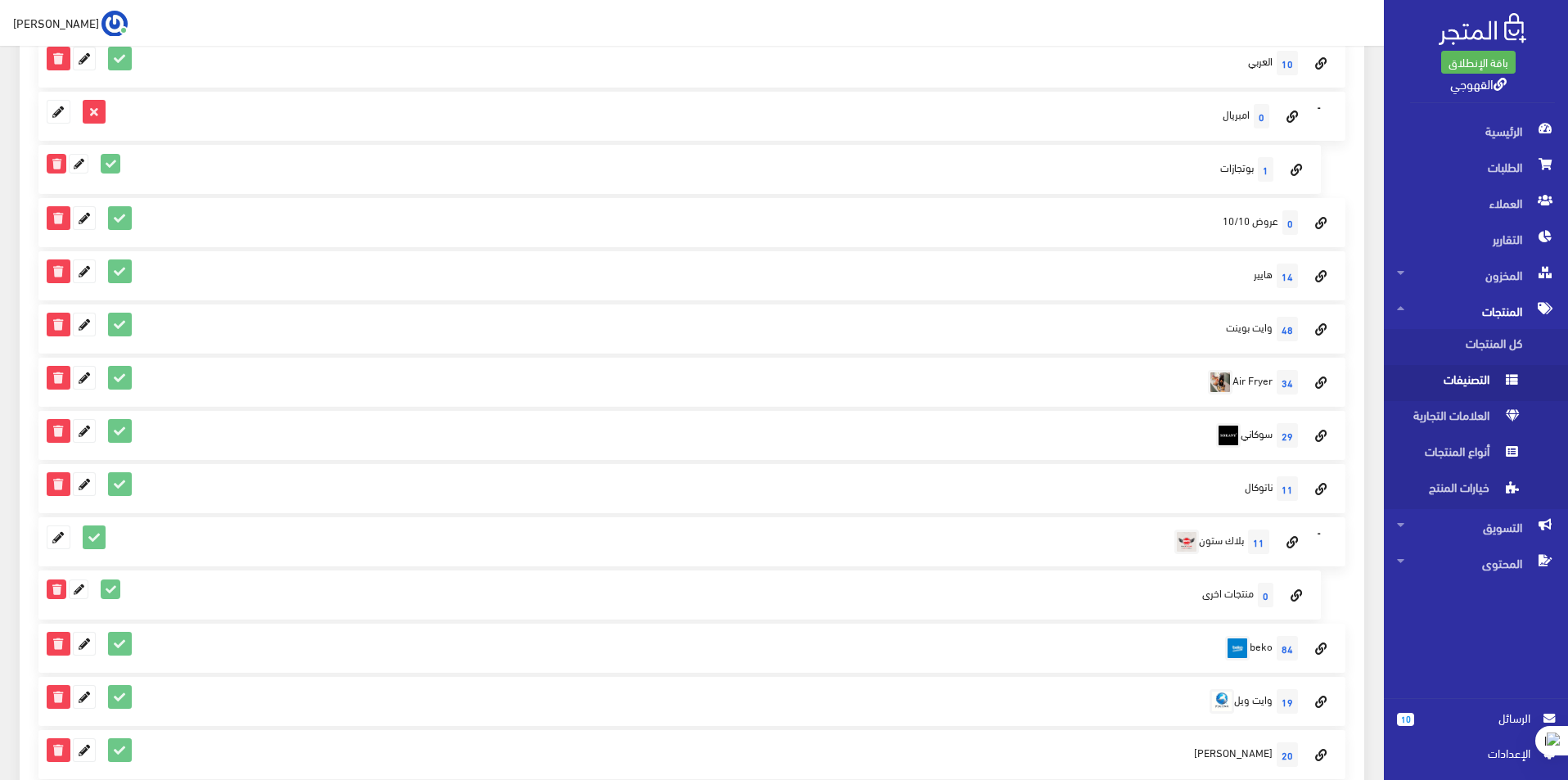
scroll to position [2986, 0]
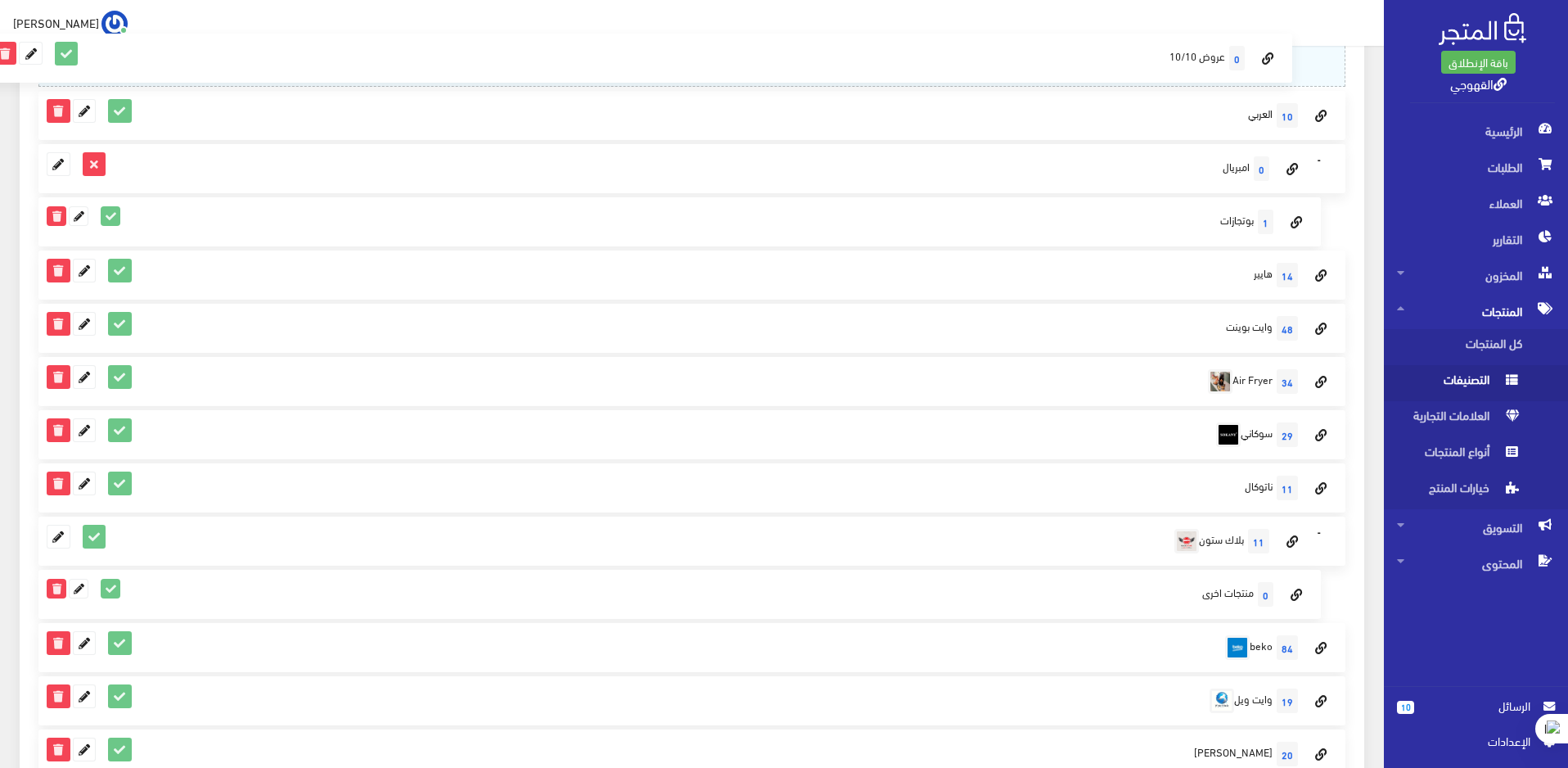
drag, startPoint x: 1258, startPoint y: 239, endPoint x: 1292, endPoint y: 76, distance: 166.5
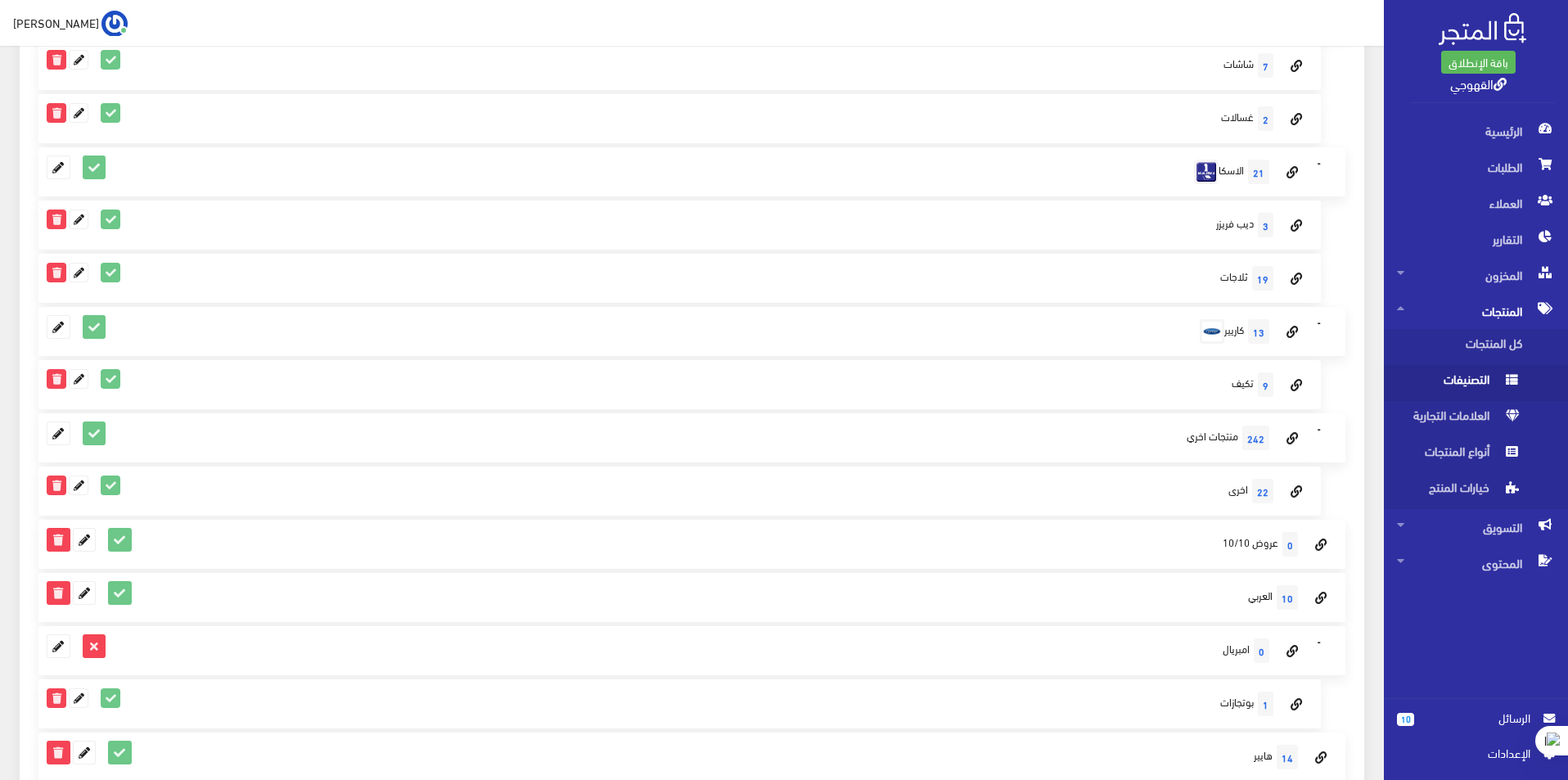
scroll to position [2495, 0]
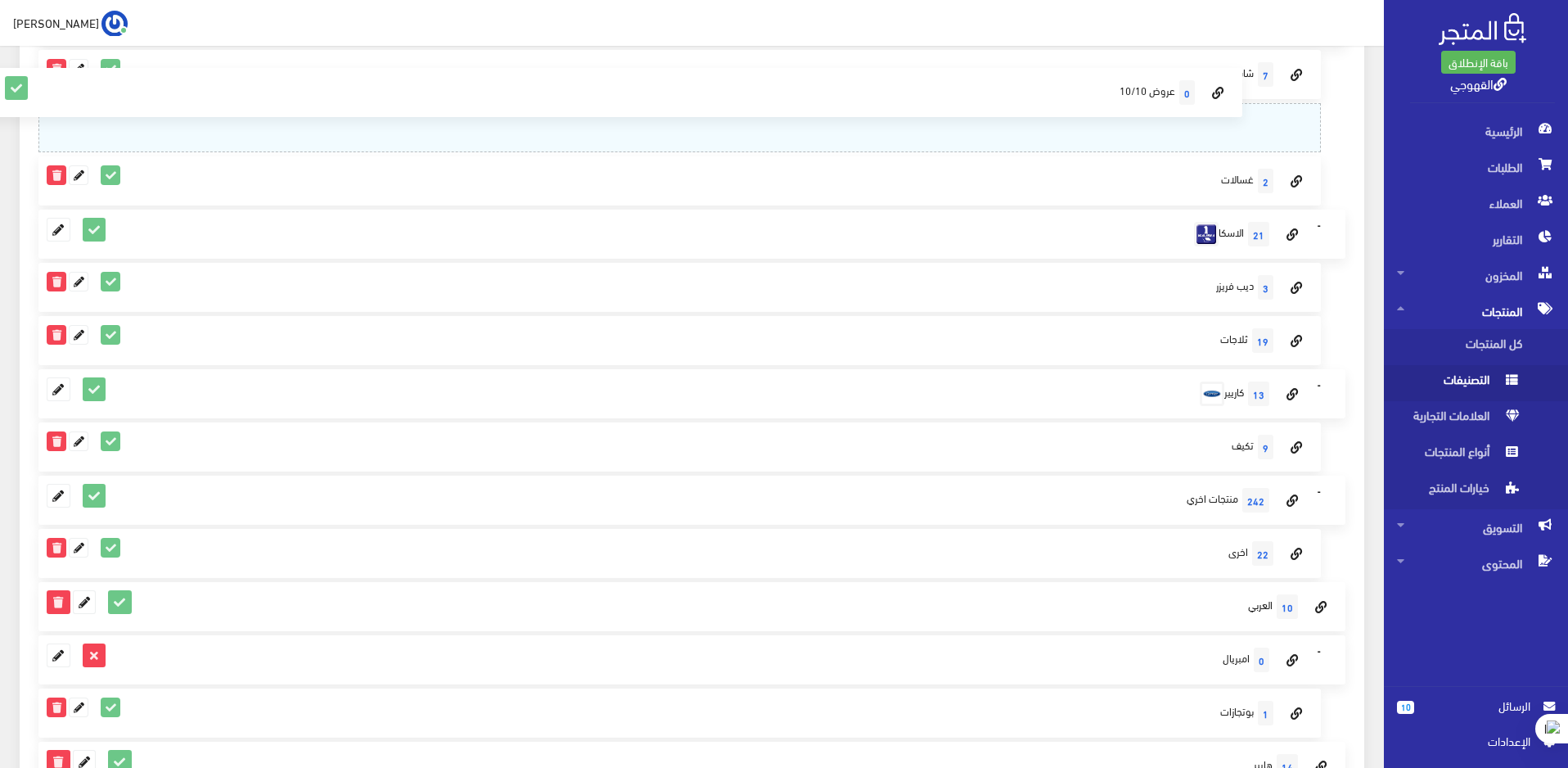
drag, startPoint x: 1235, startPoint y: 559, endPoint x: 1259, endPoint y: 140, distance: 419.7
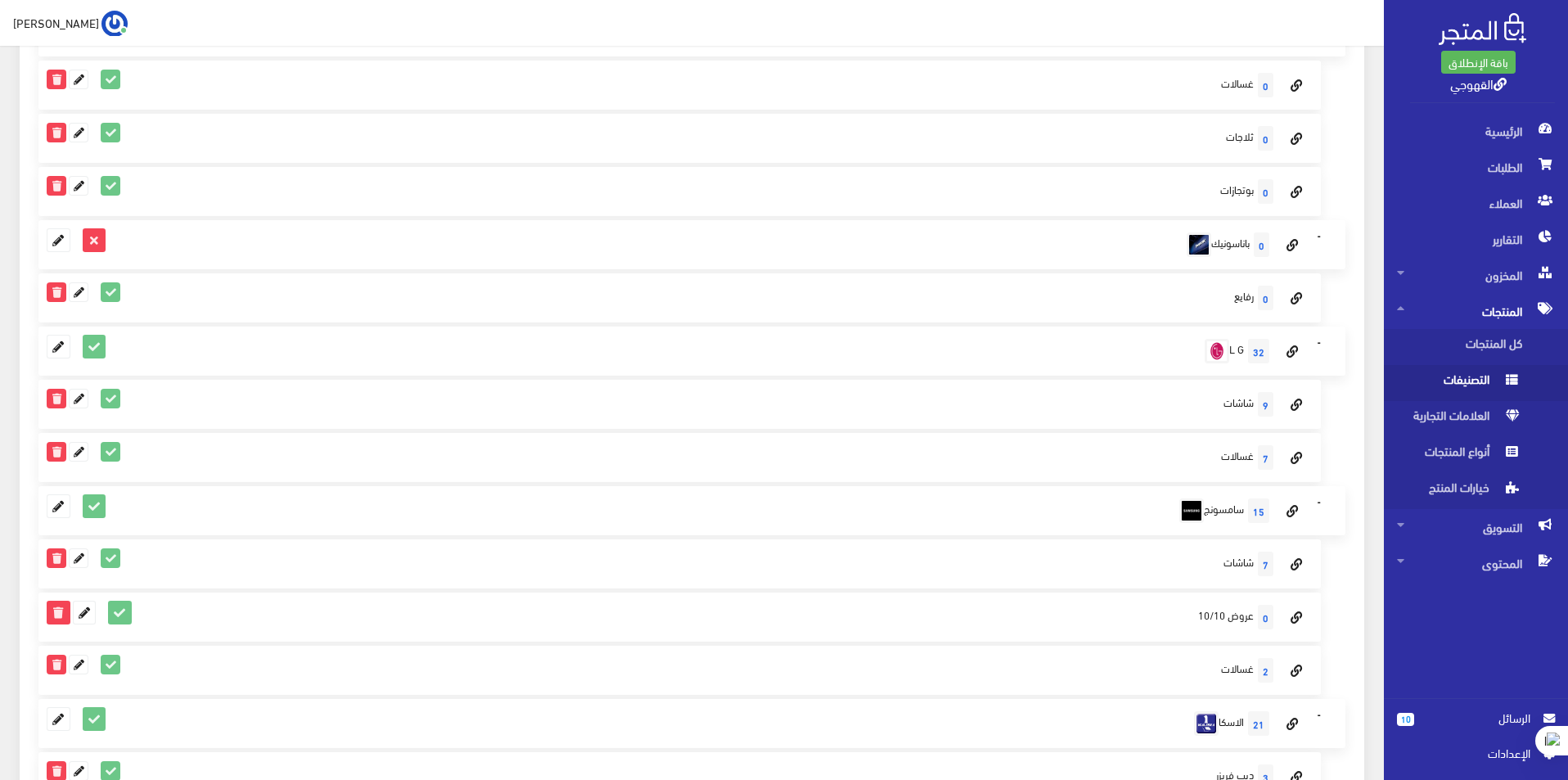
scroll to position [2004, 0]
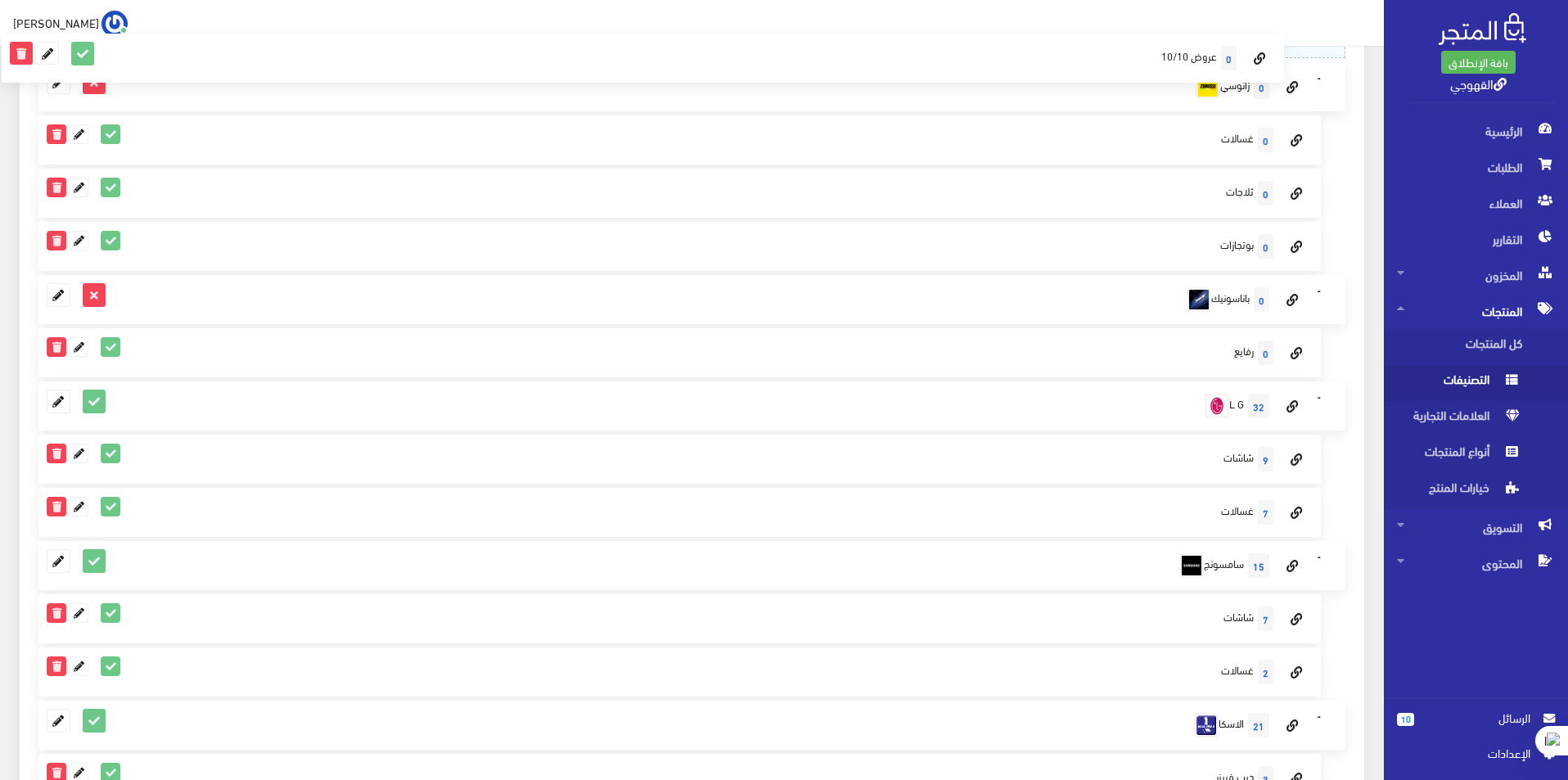
drag, startPoint x: 1198, startPoint y: 624, endPoint x: 1284, endPoint y: 64, distance: 566.6
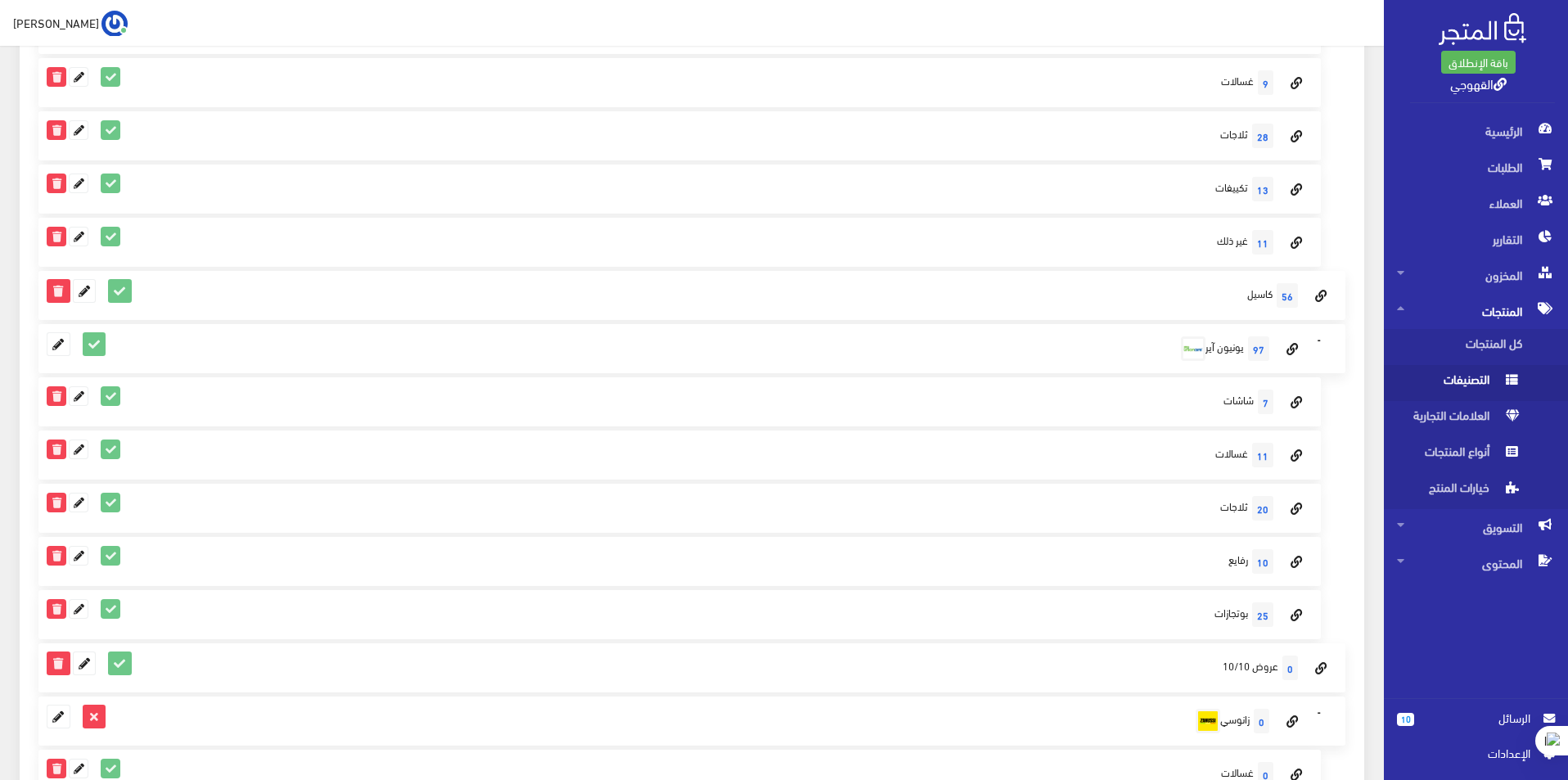
scroll to position [1267, 0]
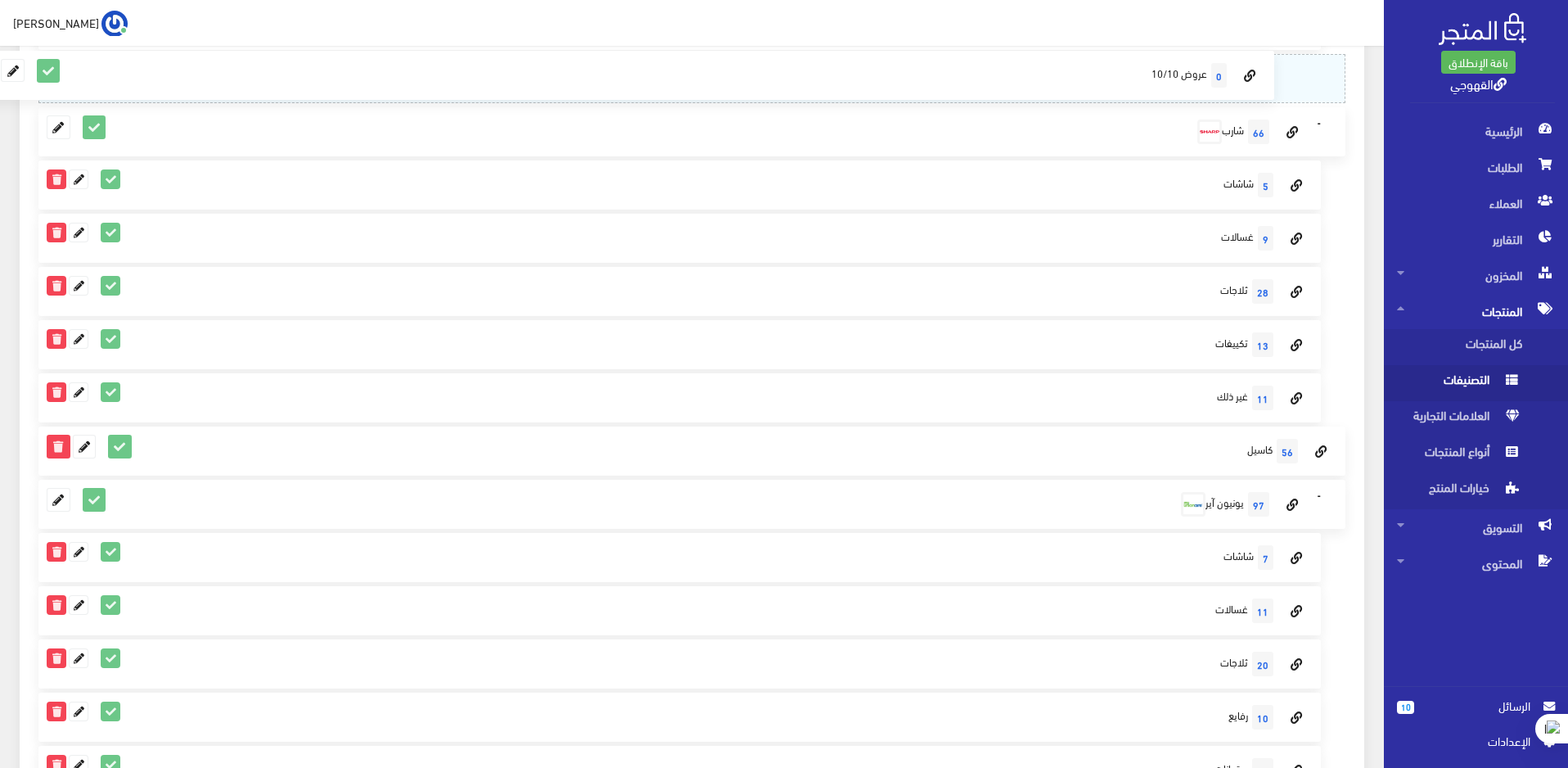
drag, startPoint x: 1262, startPoint y: 758, endPoint x: 1274, endPoint y: 63, distance: 695.1
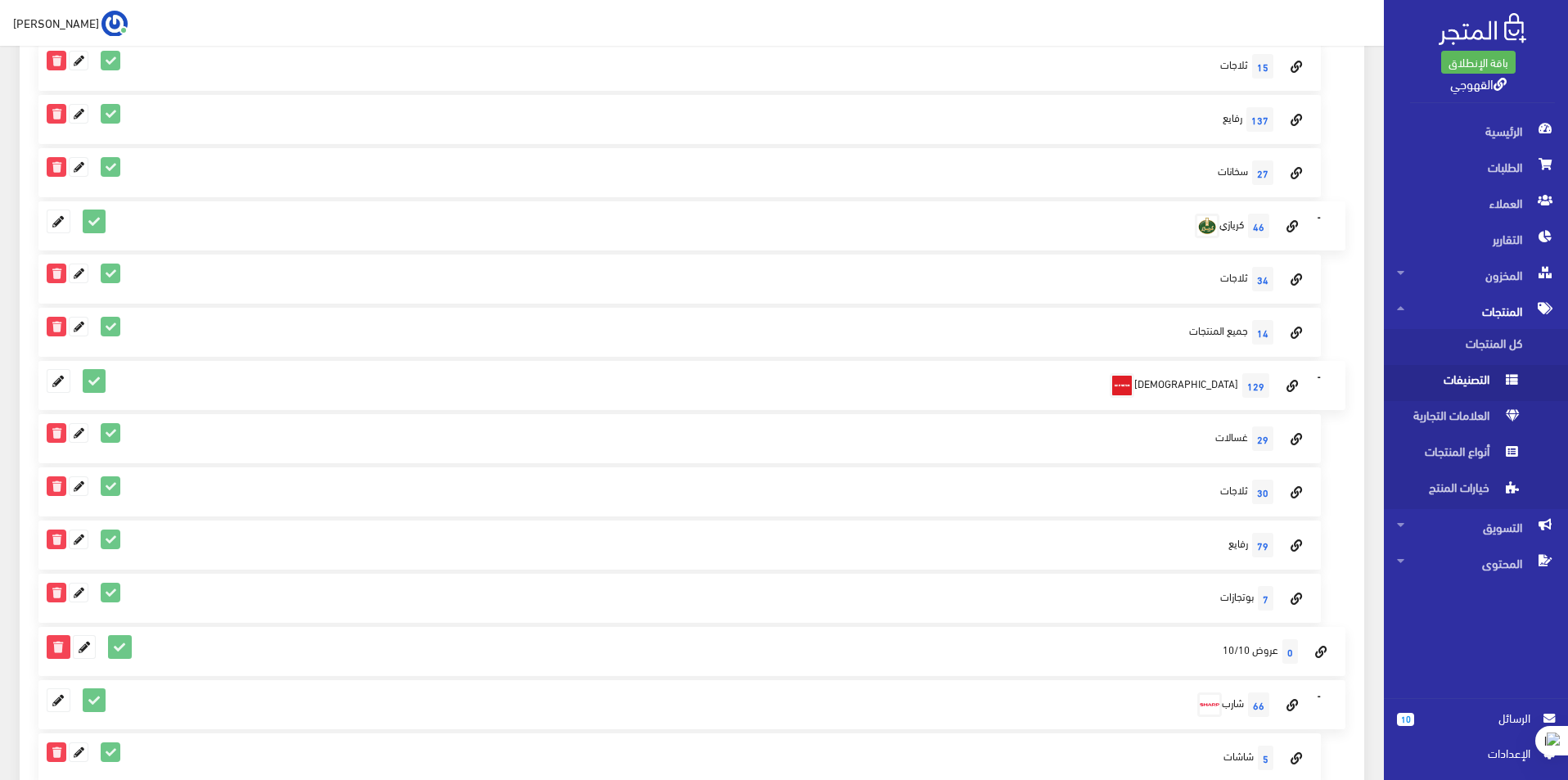
scroll to position [612, 0]
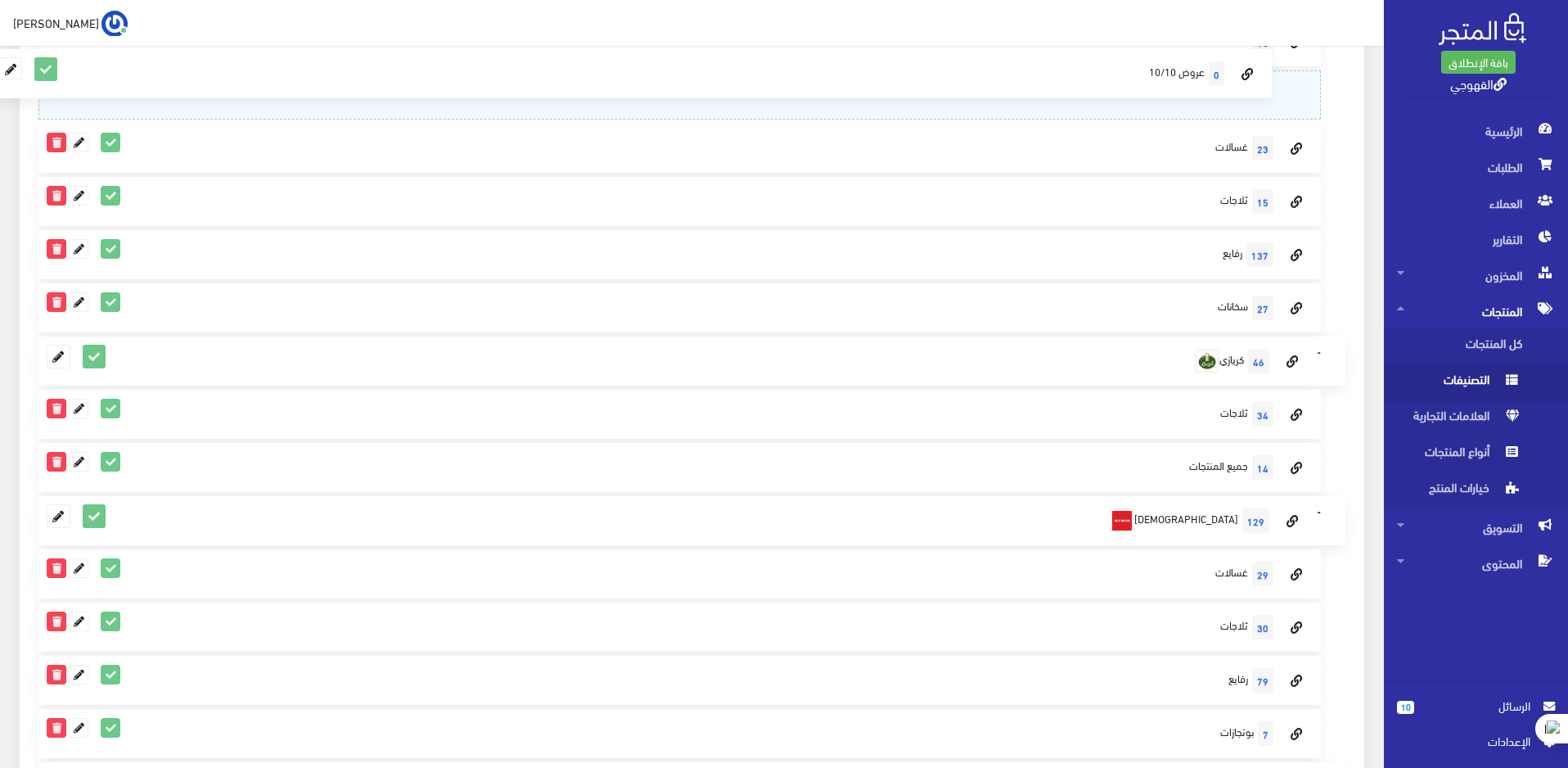
drag, startPoint x: 1240, startPoint y: 728, endPoint x: 1272, endPoint y: 68, distance: 660.8
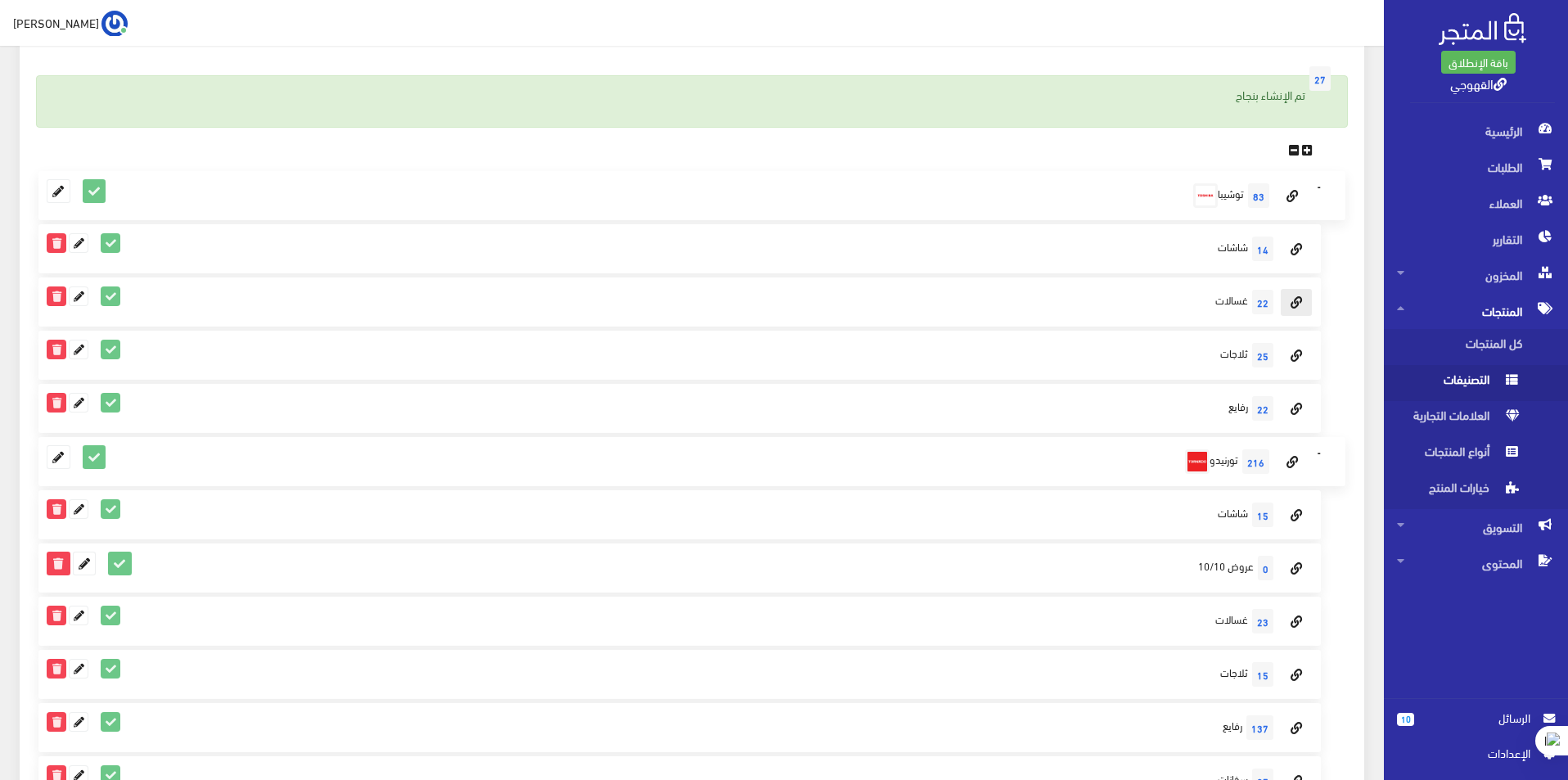
scroll to position [120, 0]
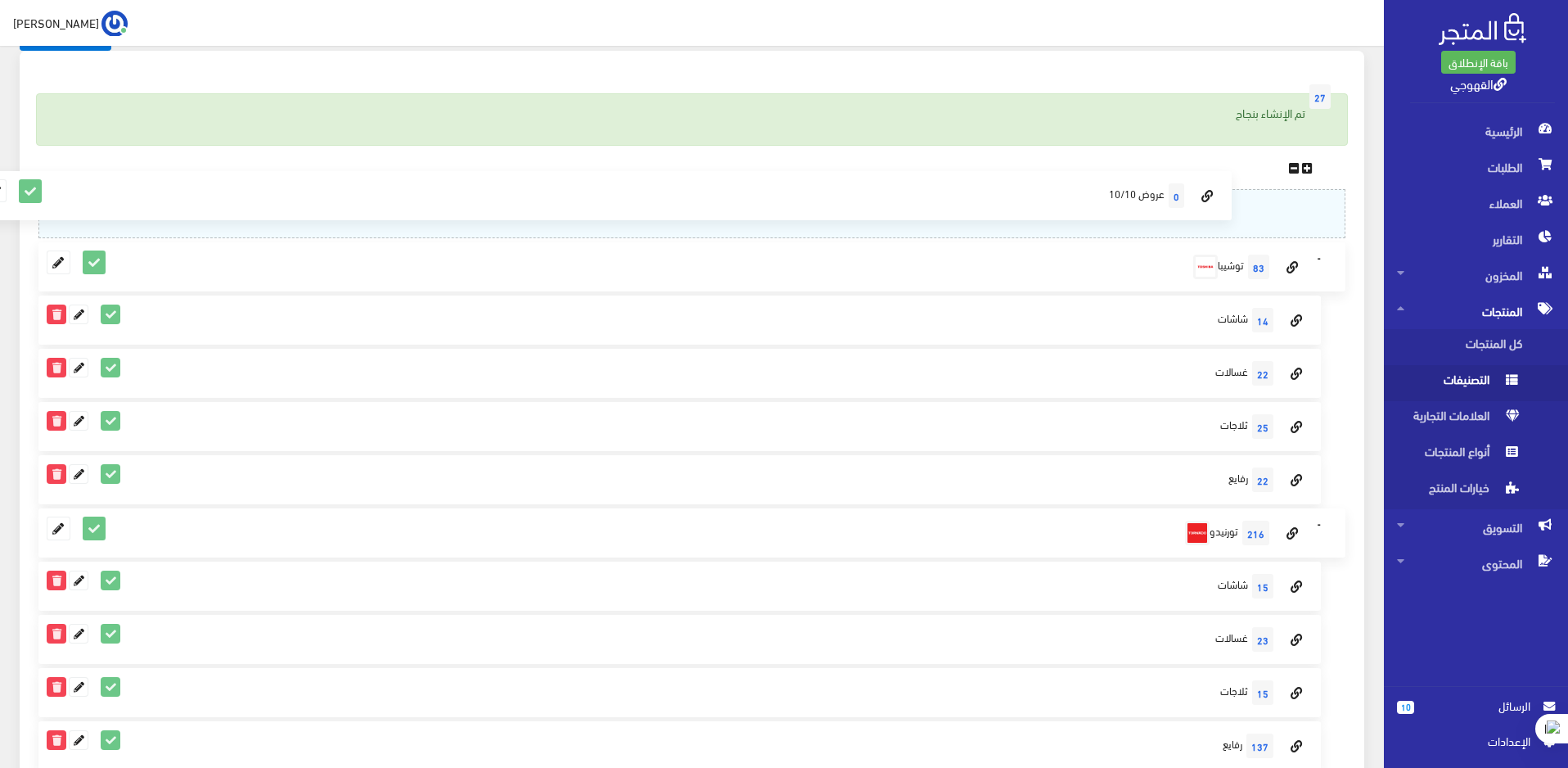
drag, startPoint x: 1233, startPoint y: 584, endPoint x: 1232, endPoint y: 193, distance: 391.0
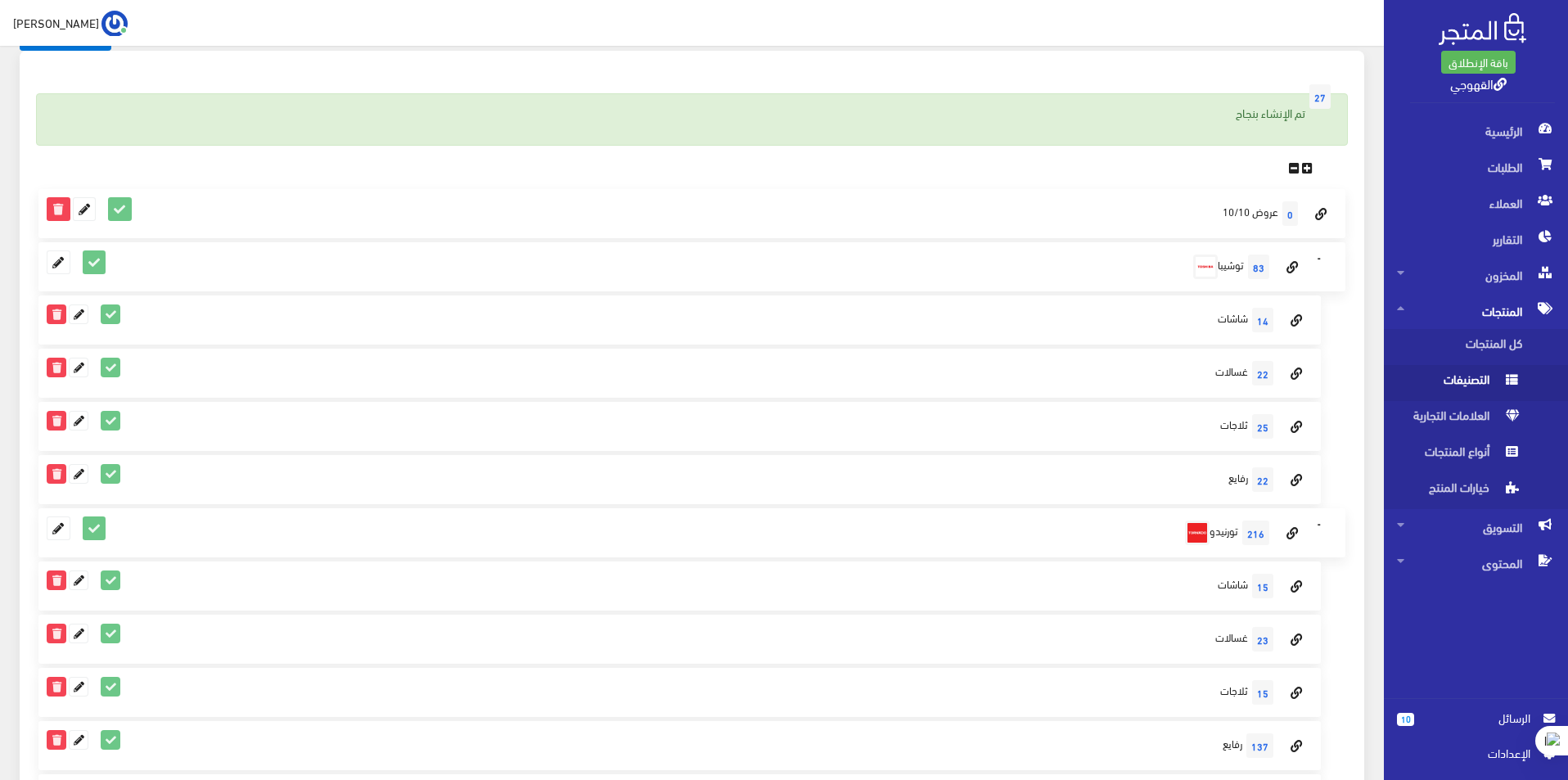
click at [1012, 168] on menu at bounding box center [692, 168] width 1307 height 18
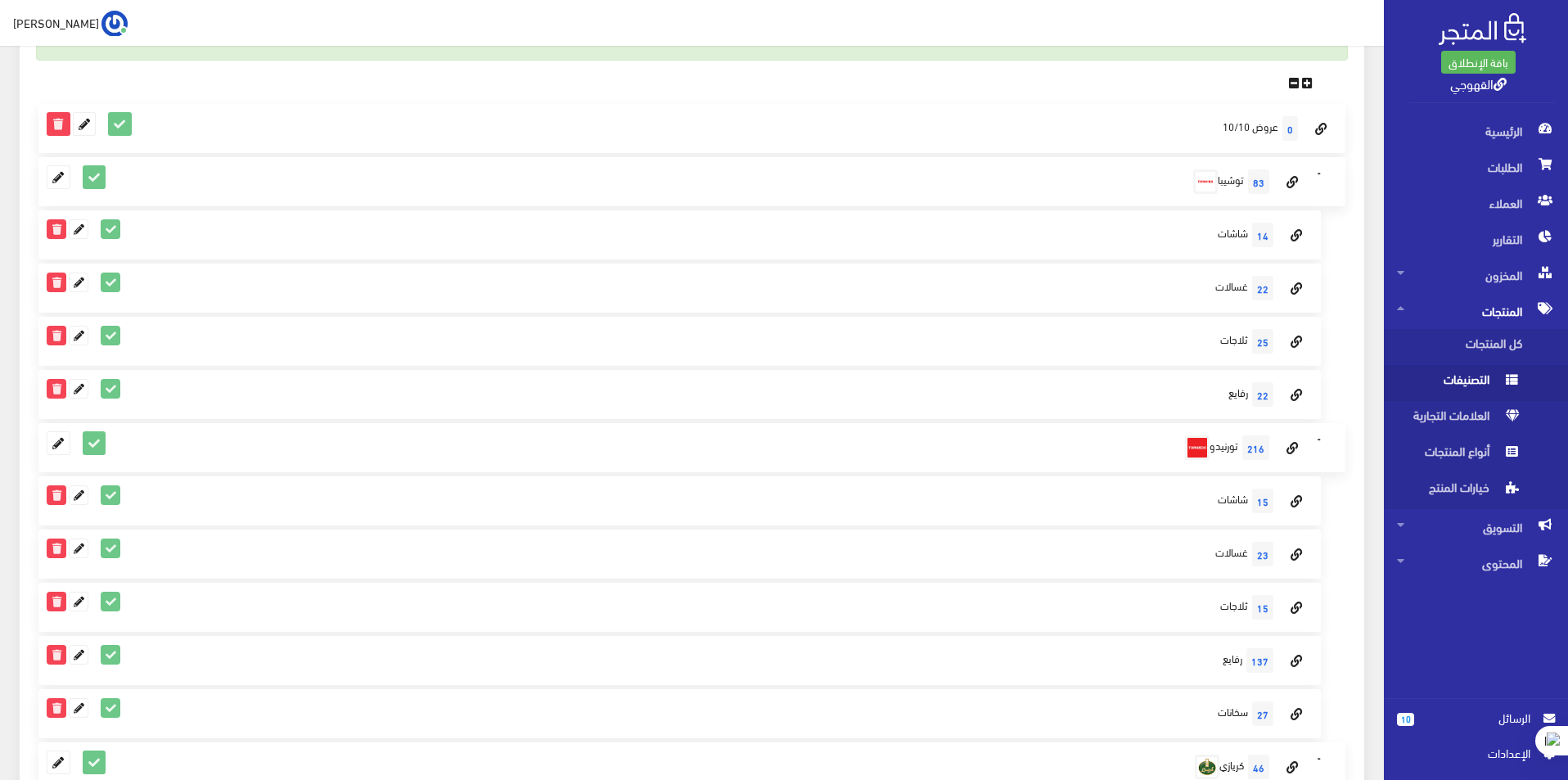
scroll to position [0, 0]
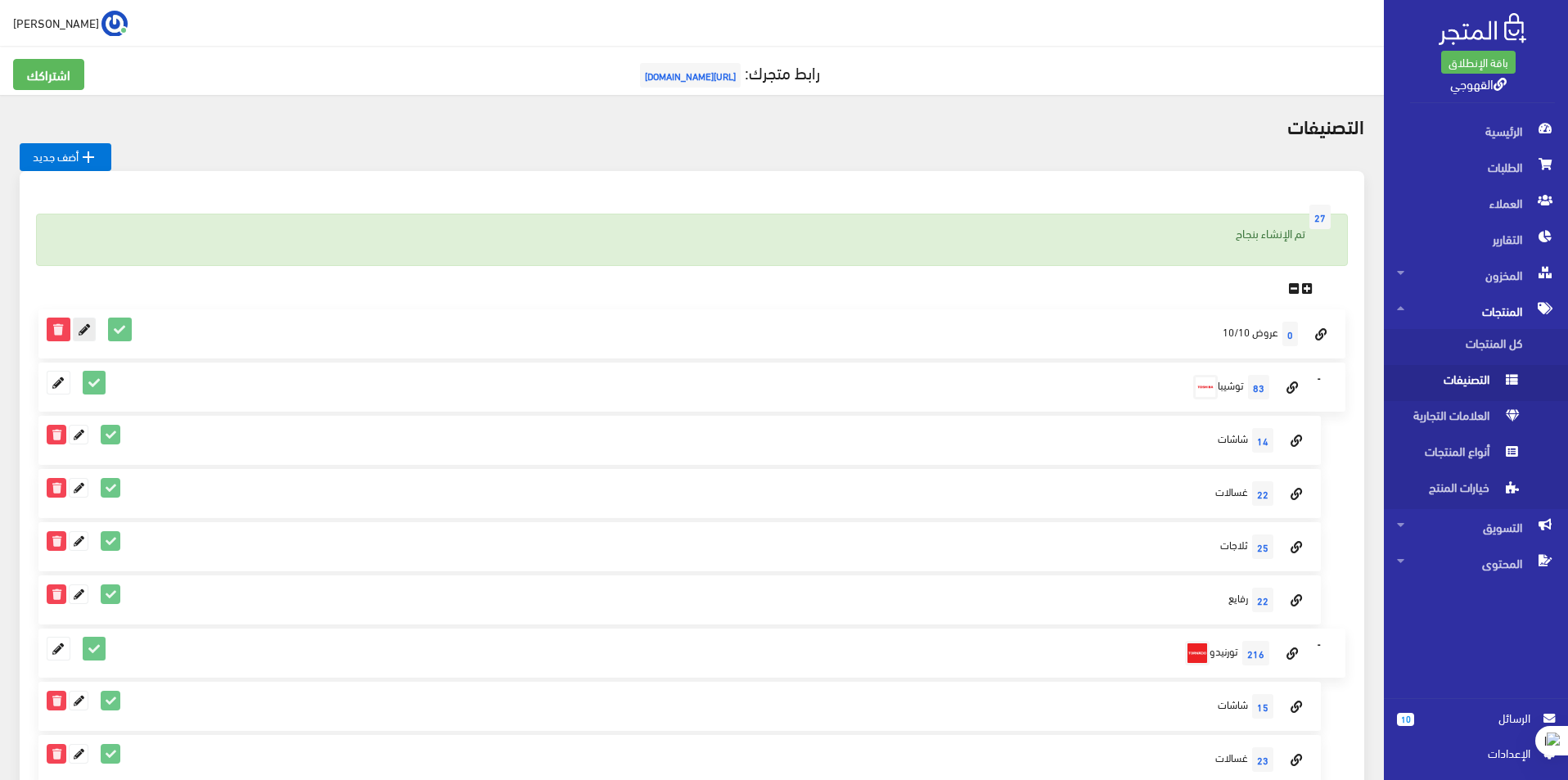
click at [88, 330] on icon at bounding box center [84, 328] width 21 height 21
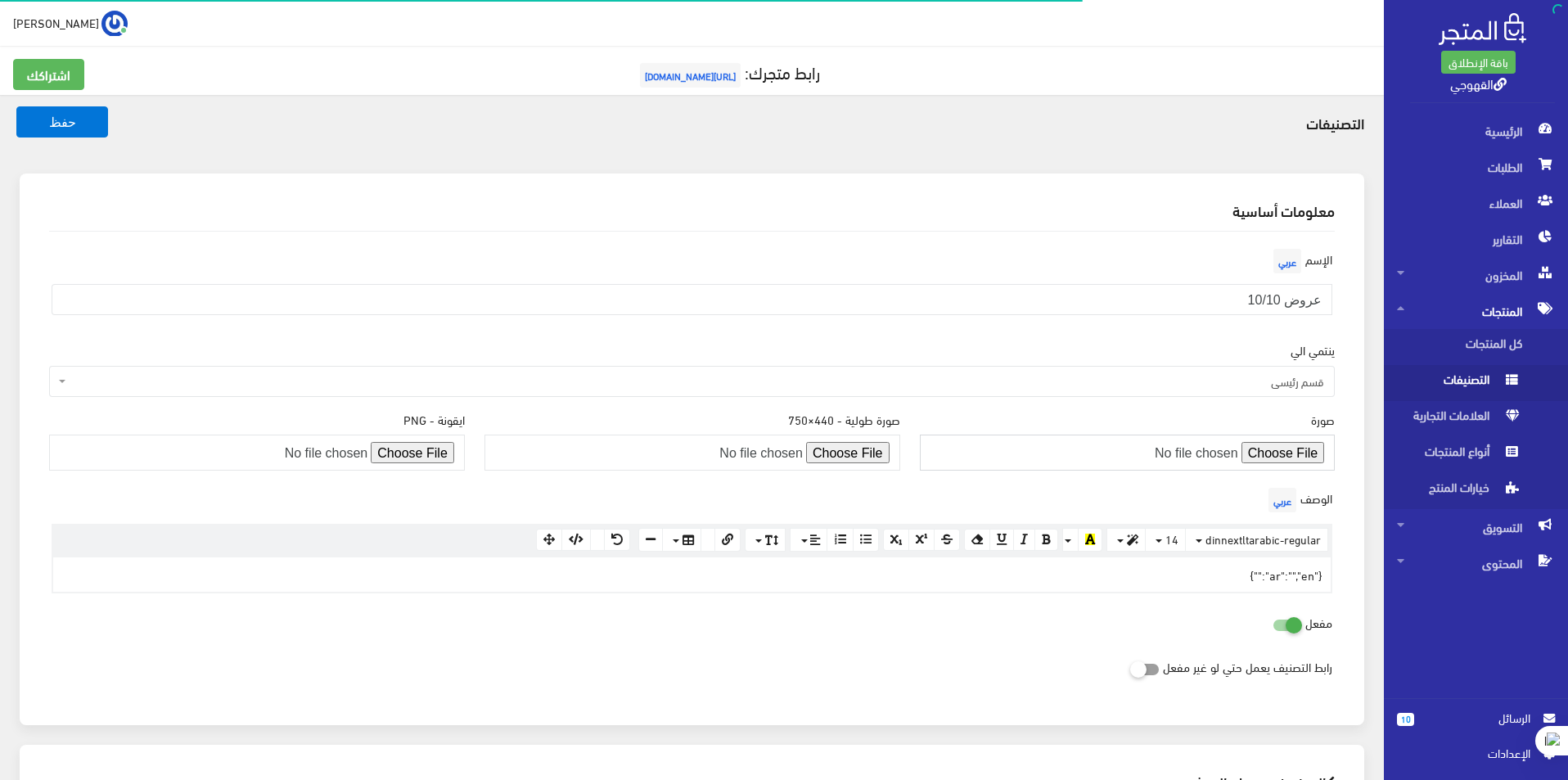
click at [1285, 442] on input "file" at bounding box center [1128, 453] width 416 height 36
type input "C:\fakepath\العرض23.png"
